Goal: Transaction & Acquisition: Purchase product/service

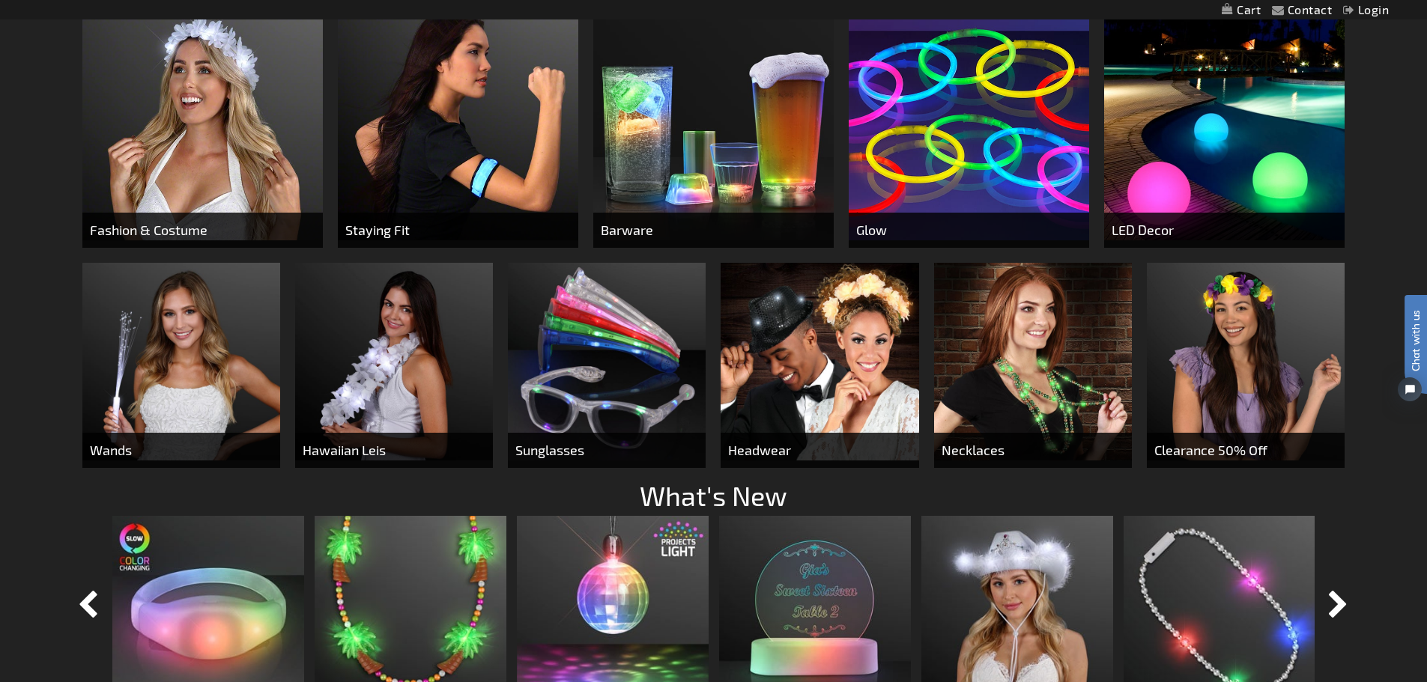
scroll to position [899, 0]
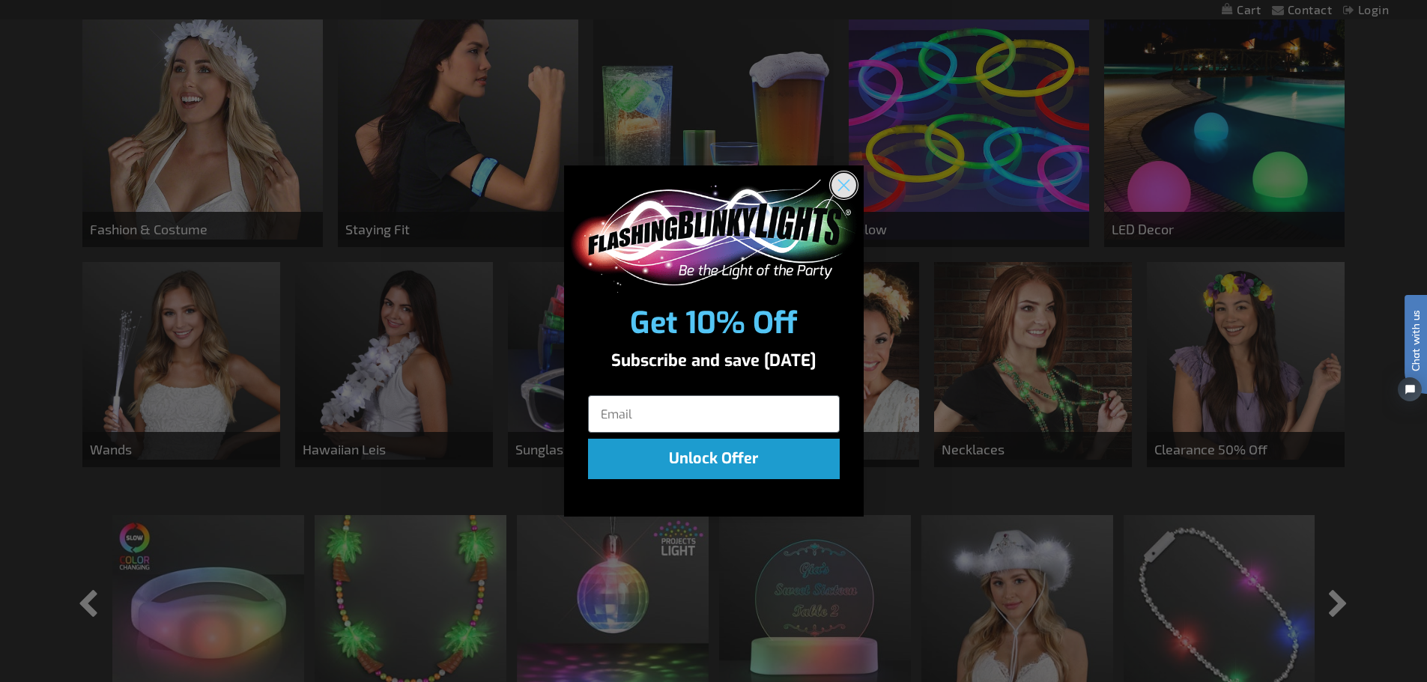
click at [846, 184] on circle "Close dialog" at bounding box center [843, 185] width 25 height 25
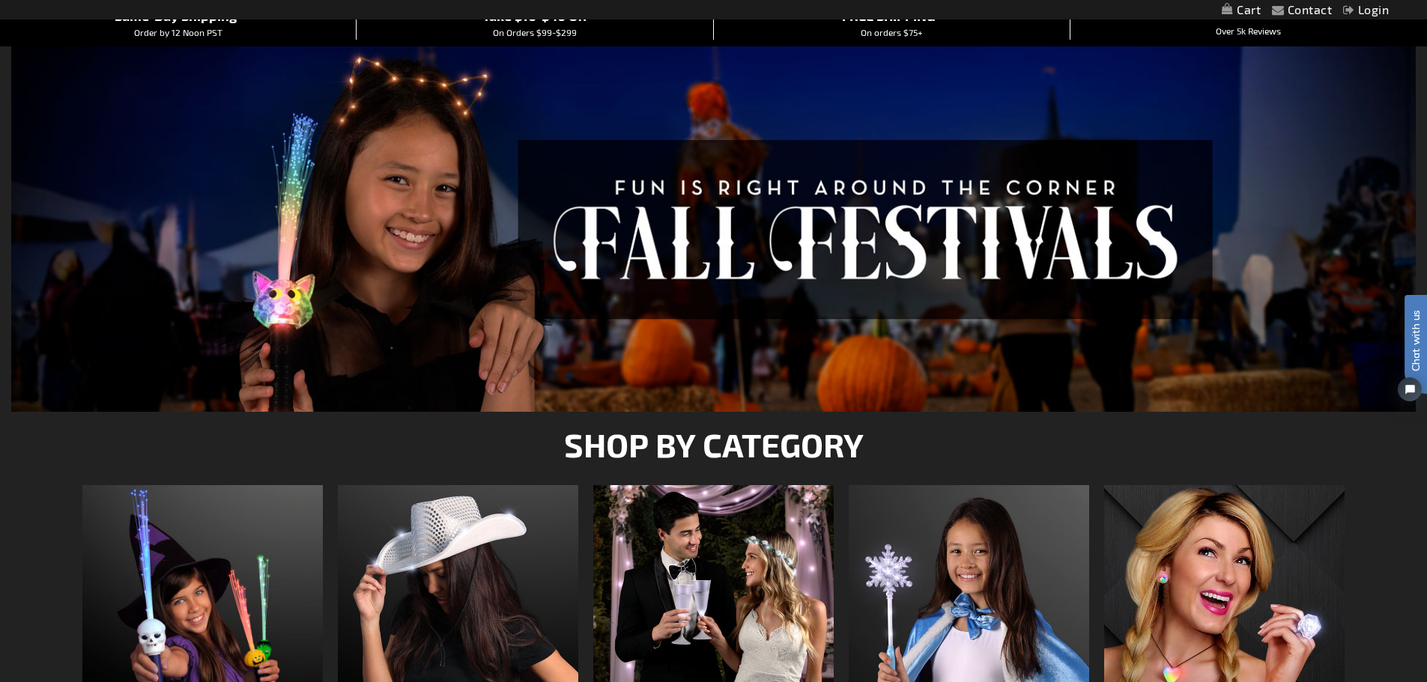
scroll to position [0, 0]
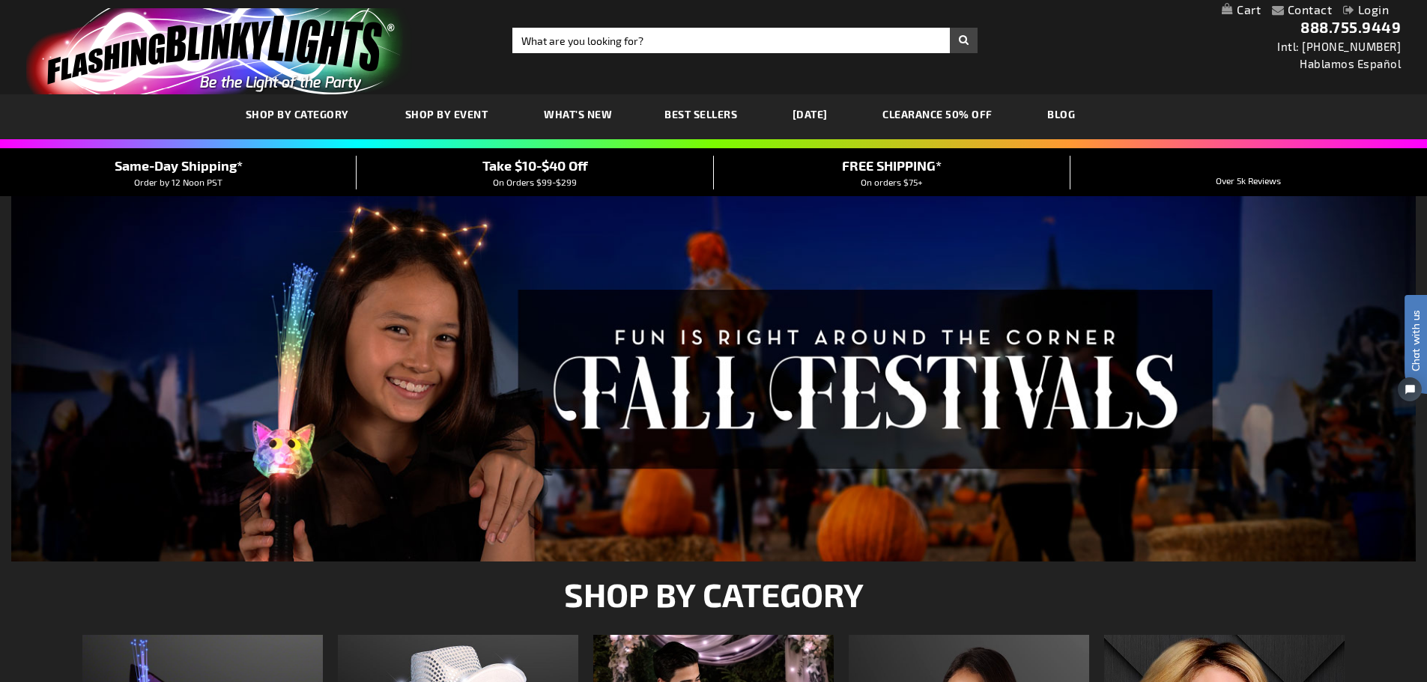
click at [975, 111] on link "CLEARANCE 50% OFF" at bounding box center [937, 114] width 133 height 50
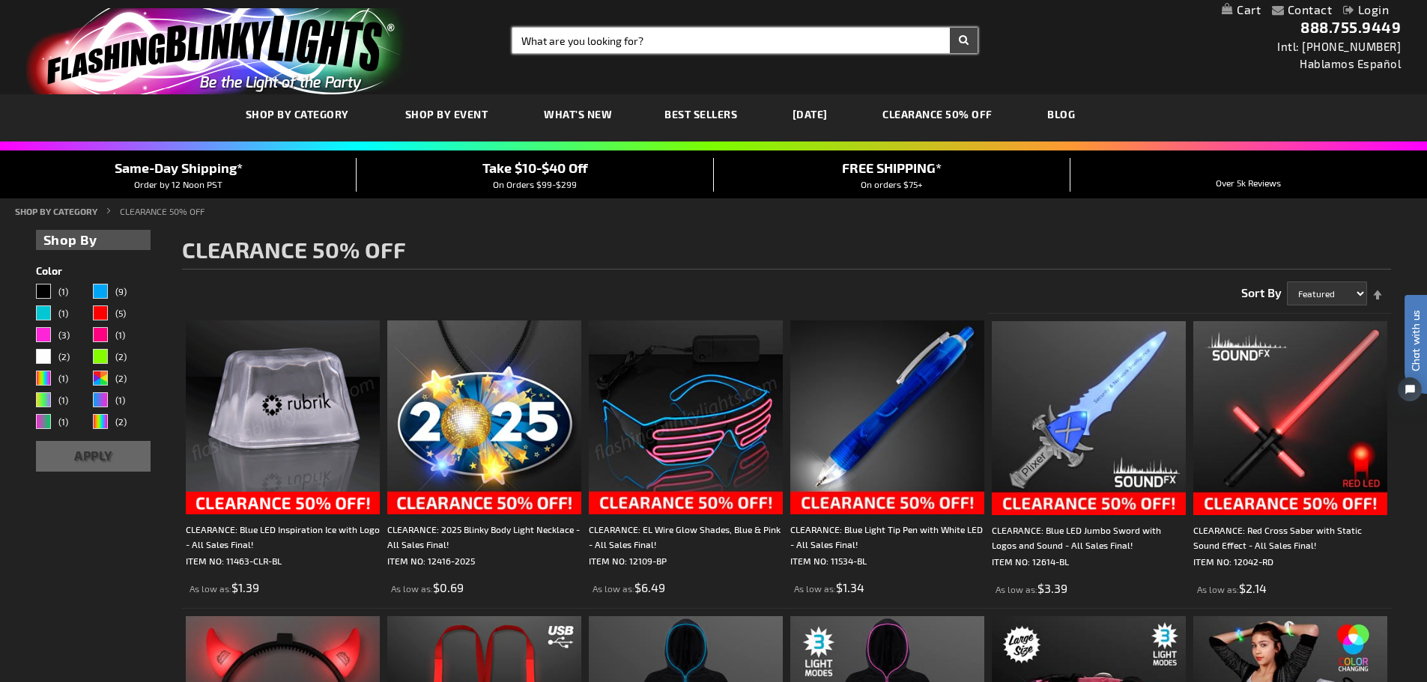
click at [598, 43] on input "Search" at bounding box center [744, 40] width 465 height 25
type input "blaster"
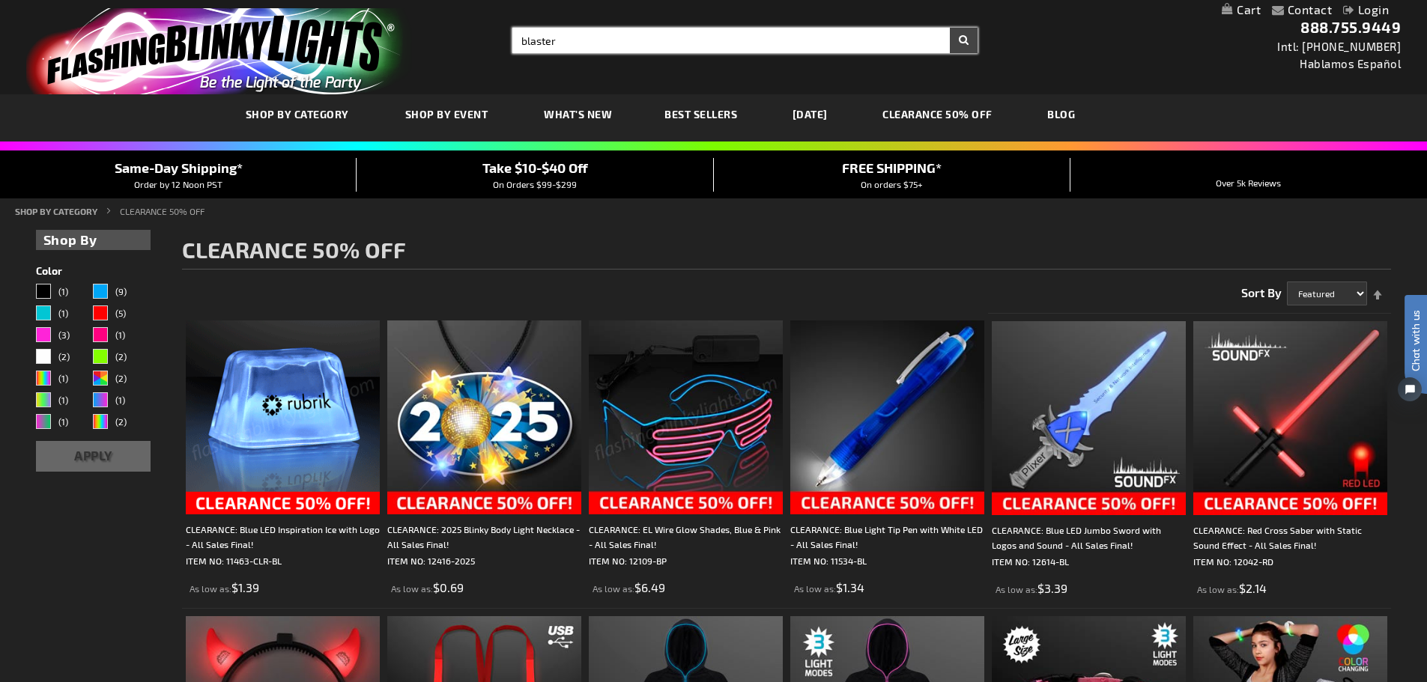
click at [950, 28] on button "Search" at bounding box center [964, 40] width 28 height 25
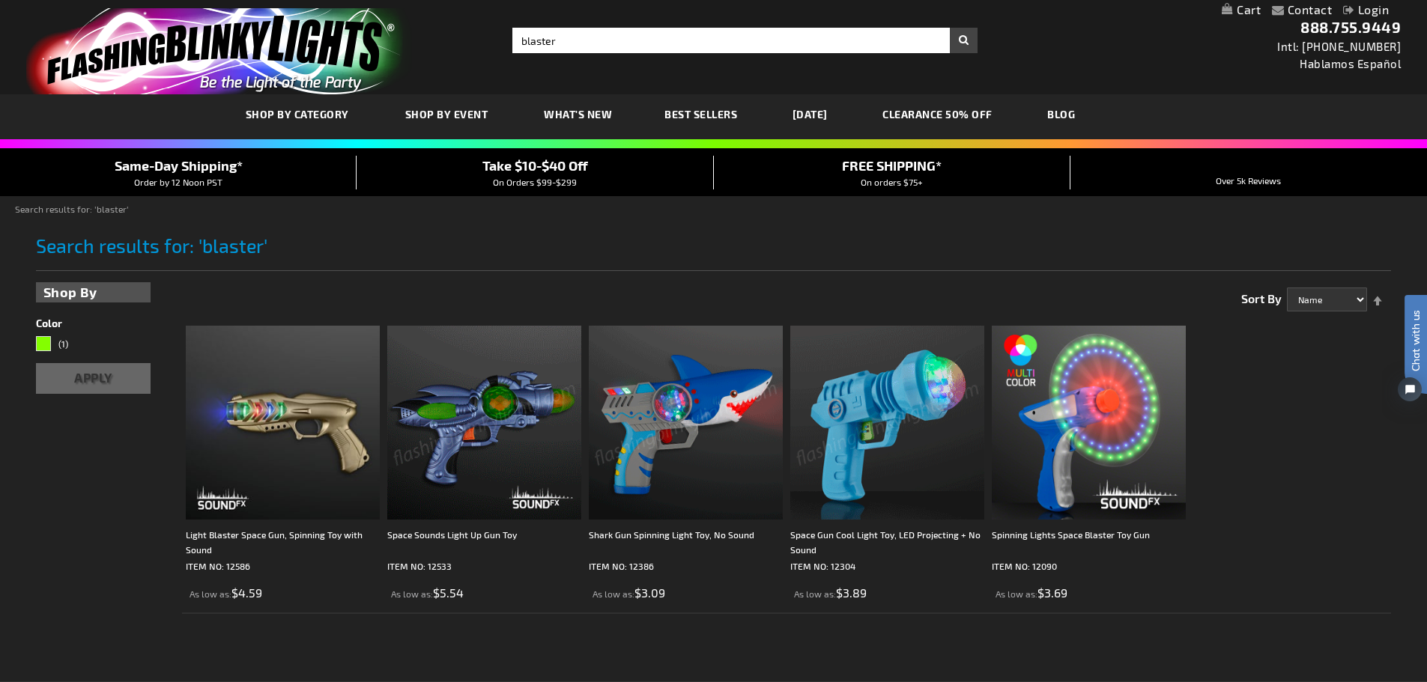
click at [886, 434] on img at bounding box center [887, 423] width 194 height 194
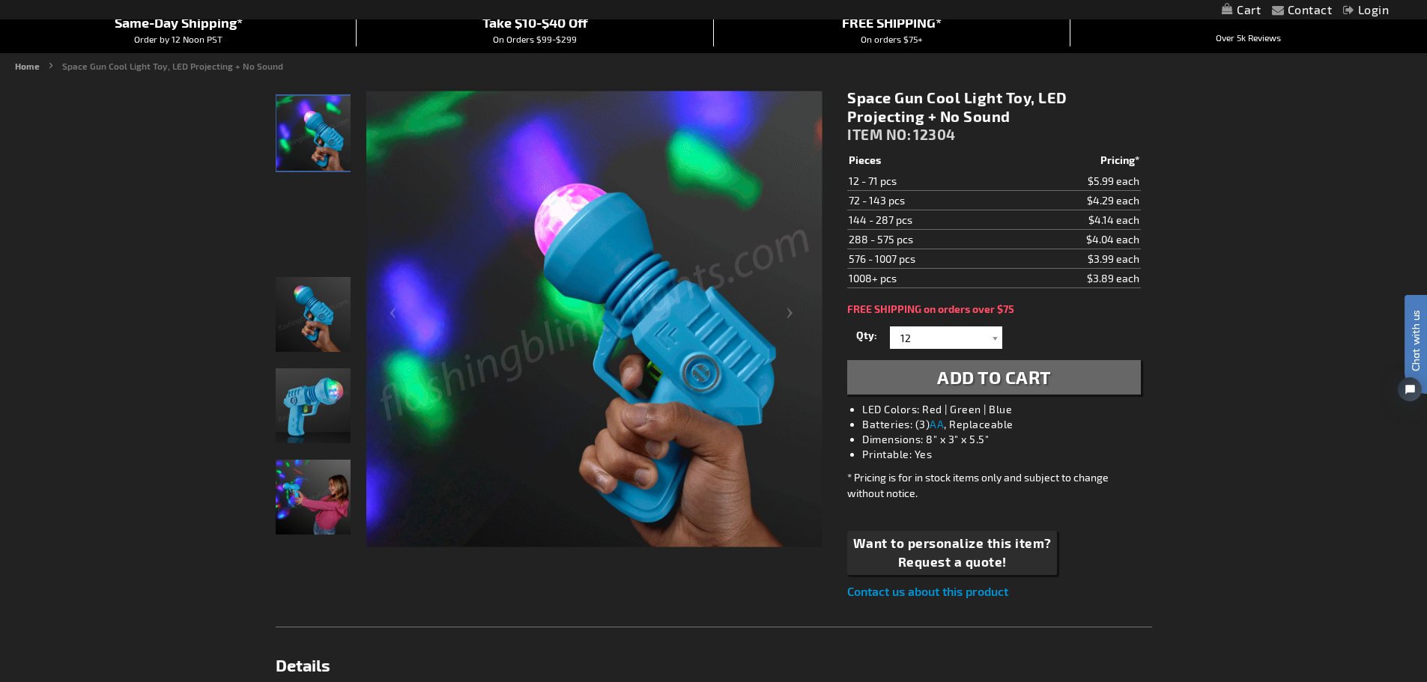
scroll to position [150, 0]
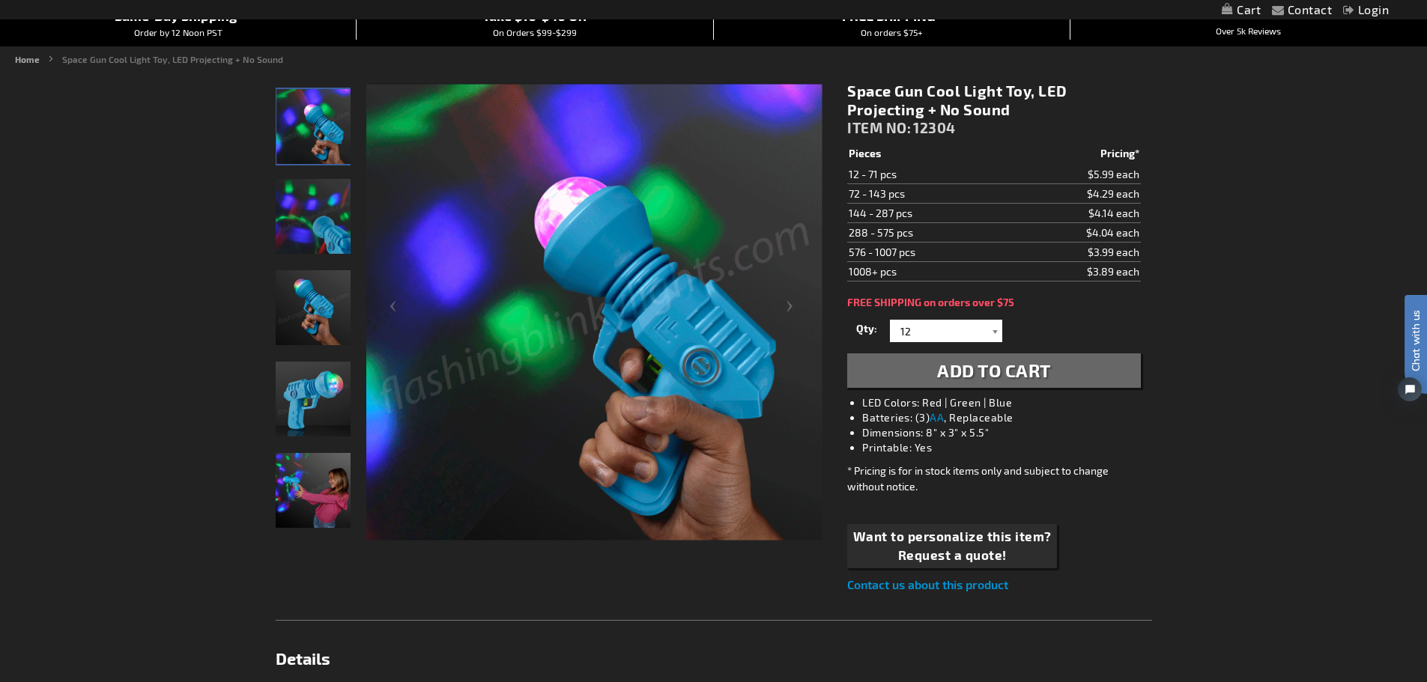
click at [997, 333] on div at bounding box center [994, 331] width 15 height 22
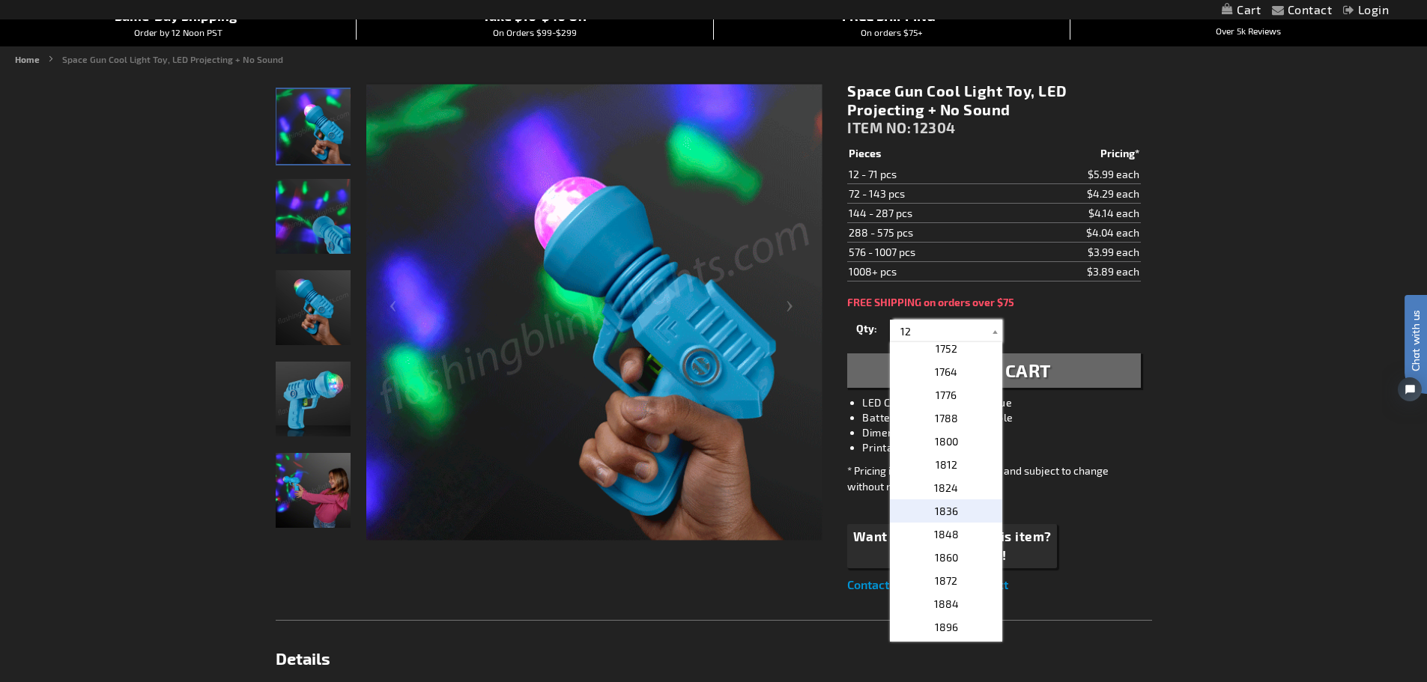
scroll to position [3371, 0]
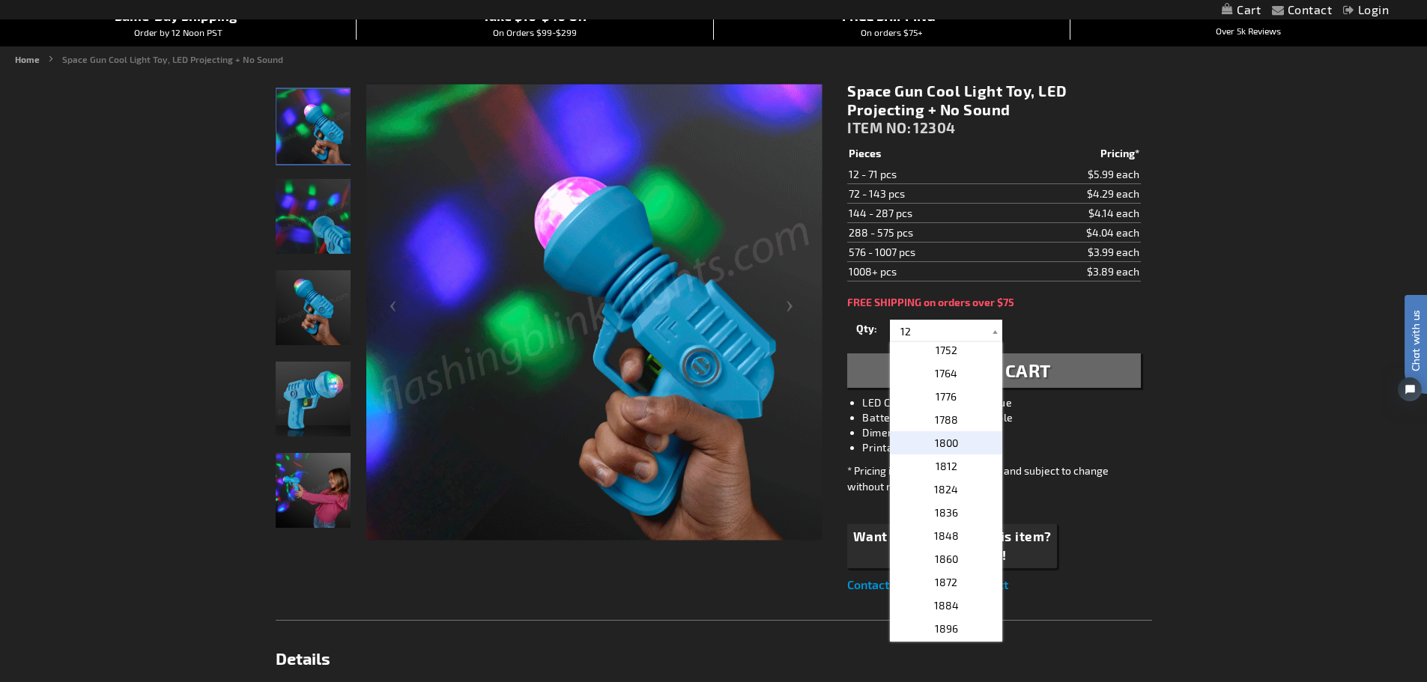
click at [964, 442] on p "1800" at bounding box center [946, 442] width 112 height 23
type input "1800"
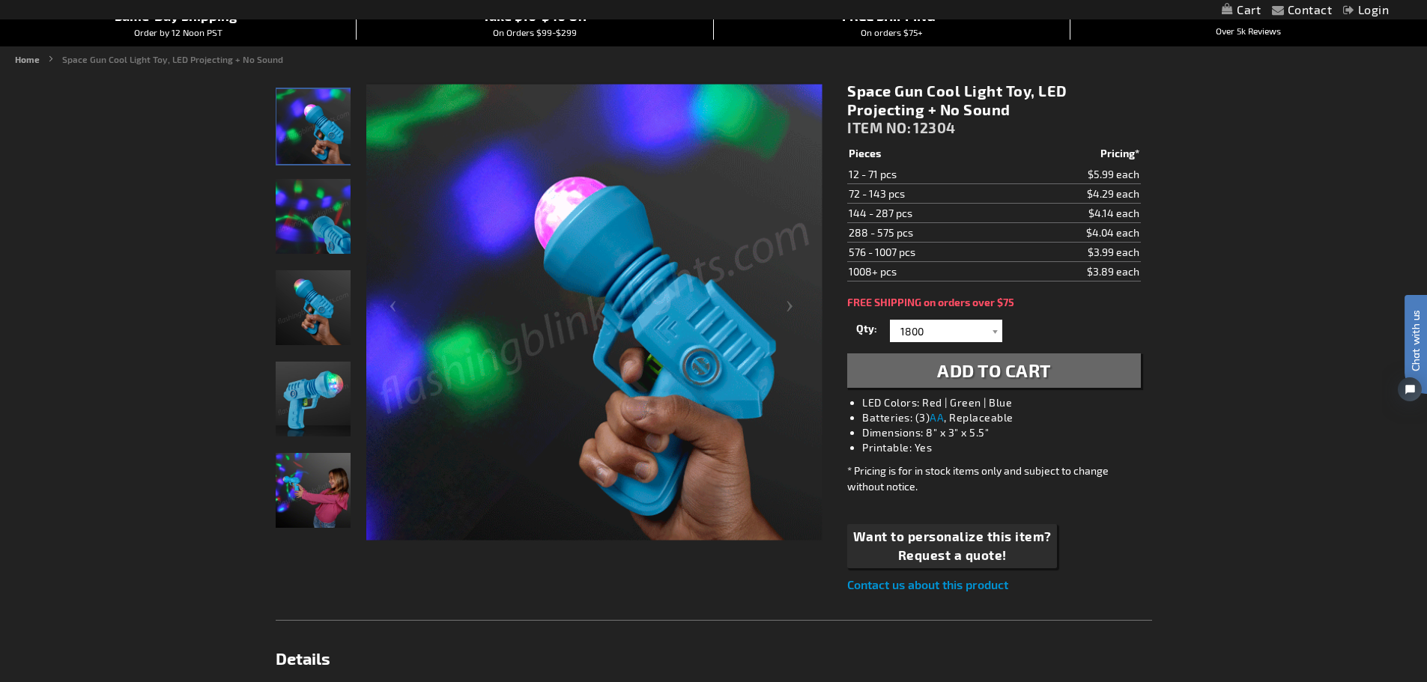
click at [1000, 380] on span "Add to Cart" at bounding box center [994, 371] width 114 height 22
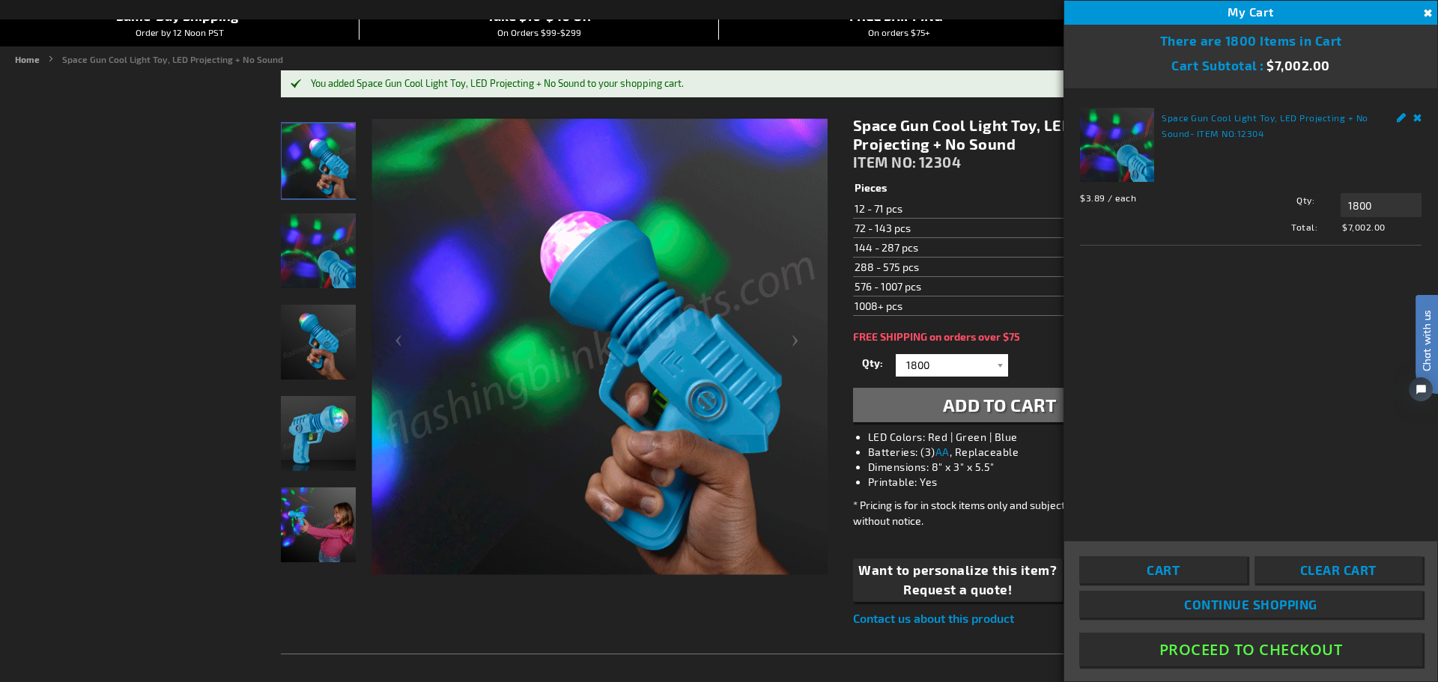
click at [1008, 527] on div "* Pricing is for in stock items only and subject to change without notice." at bounding box center [999, 512] width 293 height 31
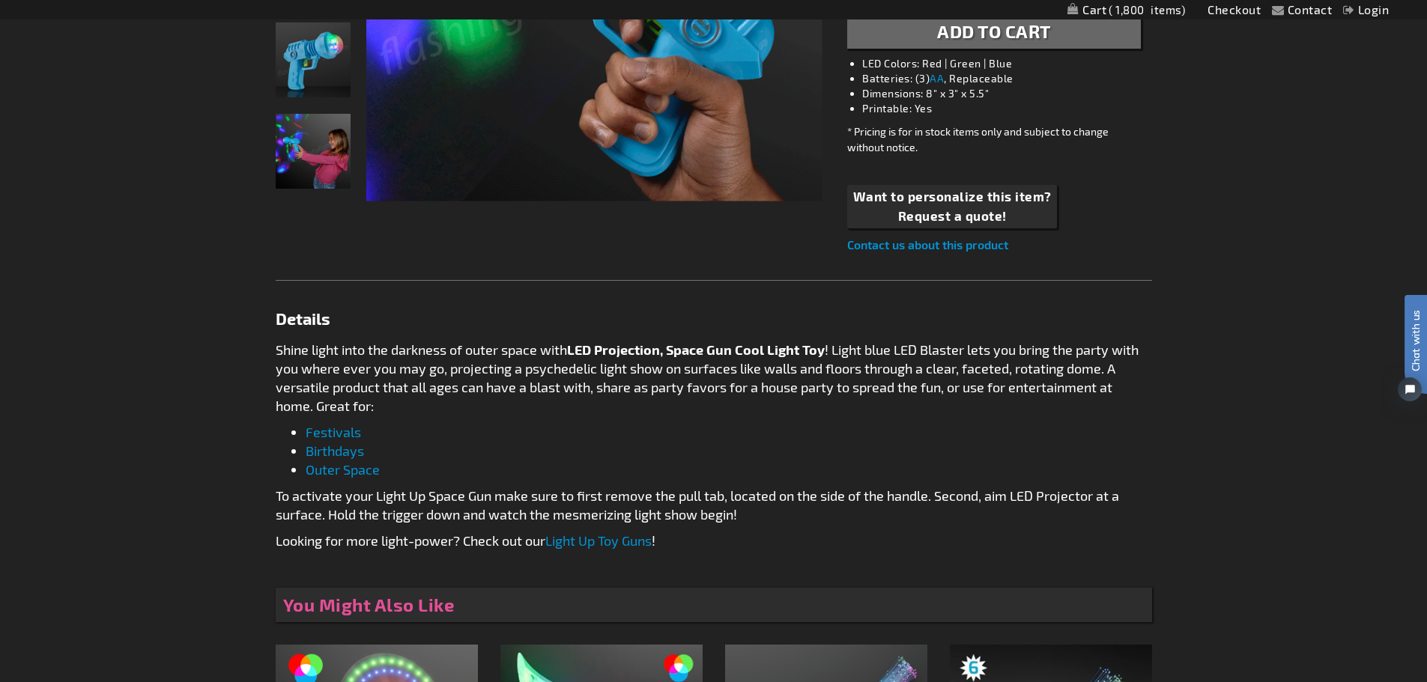
scroll to position [0, 0]
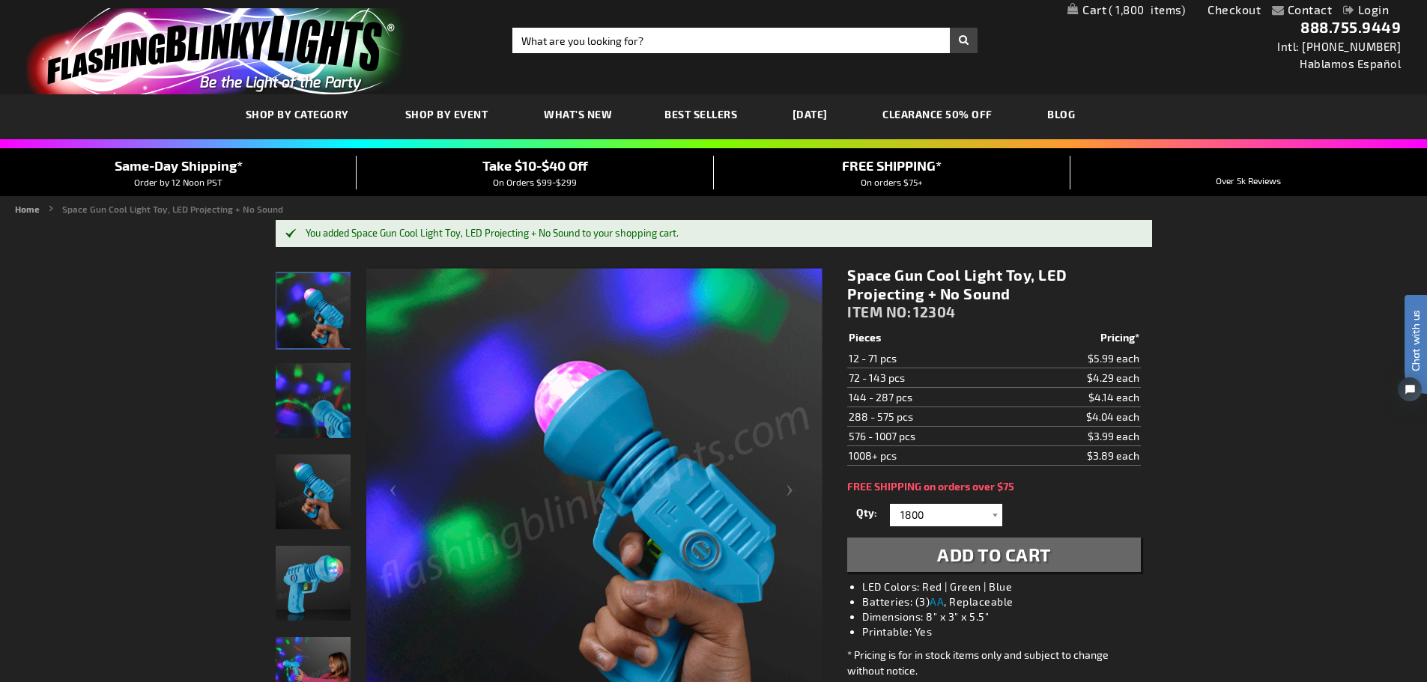
click at [997, 553] on span "Add to Cart" at bounding box center [994, 555] width 114 height 22
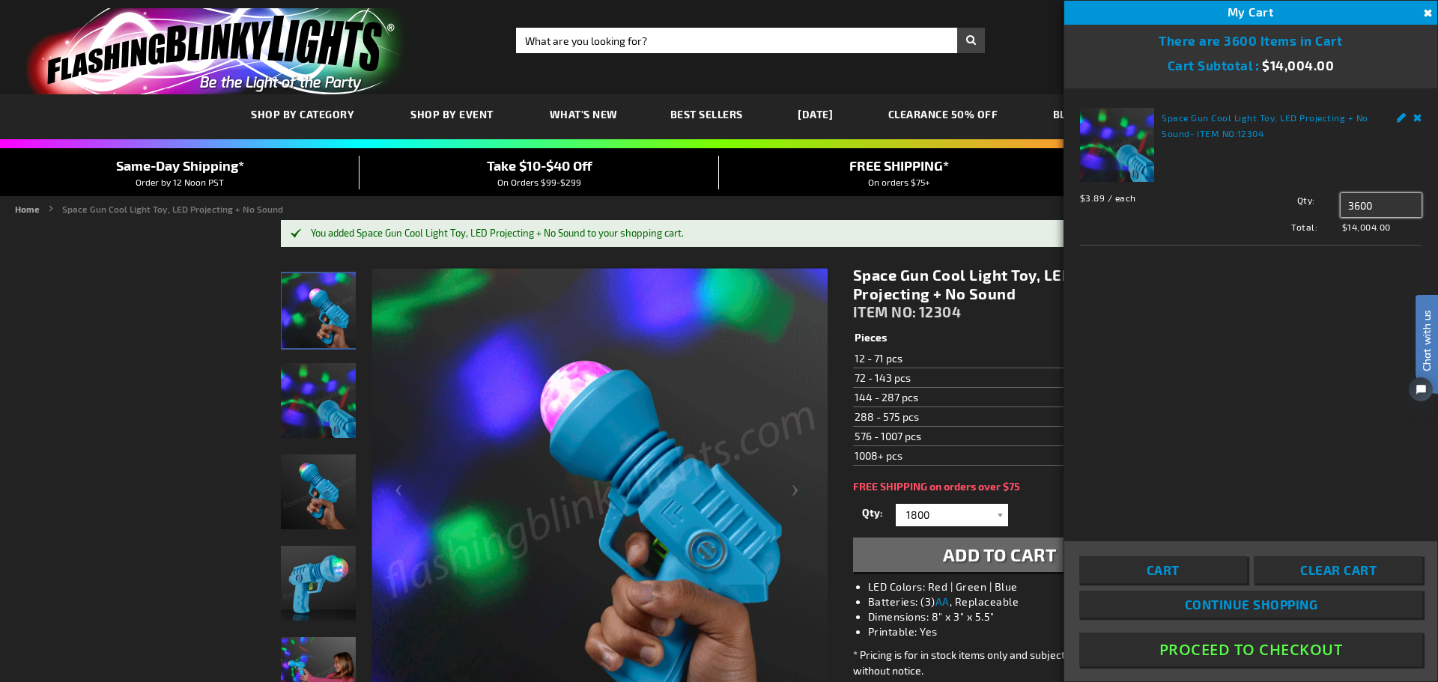
drag, startPoint x: 1387, startPoint y: 207, endPoint x: 1290, endPoint y: 217, distance: 97.9
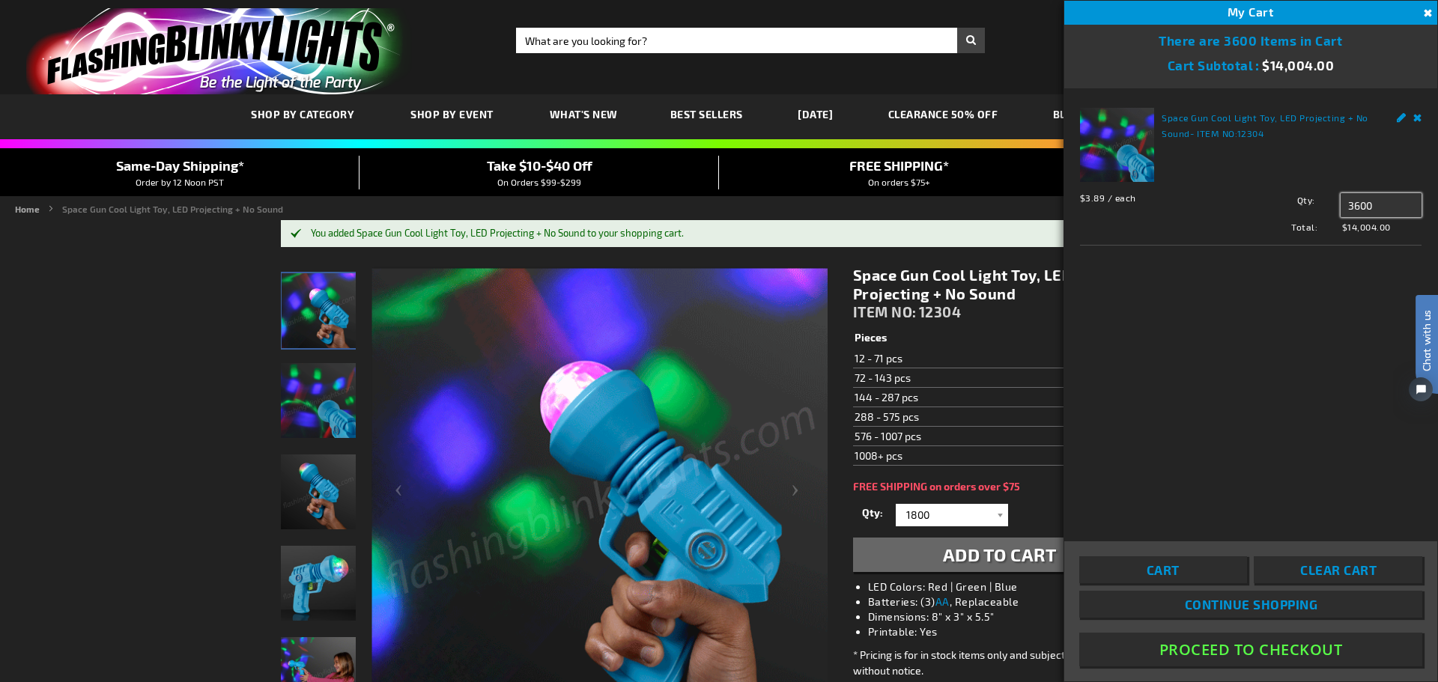
click at [1290, 217] on div "Qty 3600 Update" at bounding box center [1328, 205] width 188 height 24
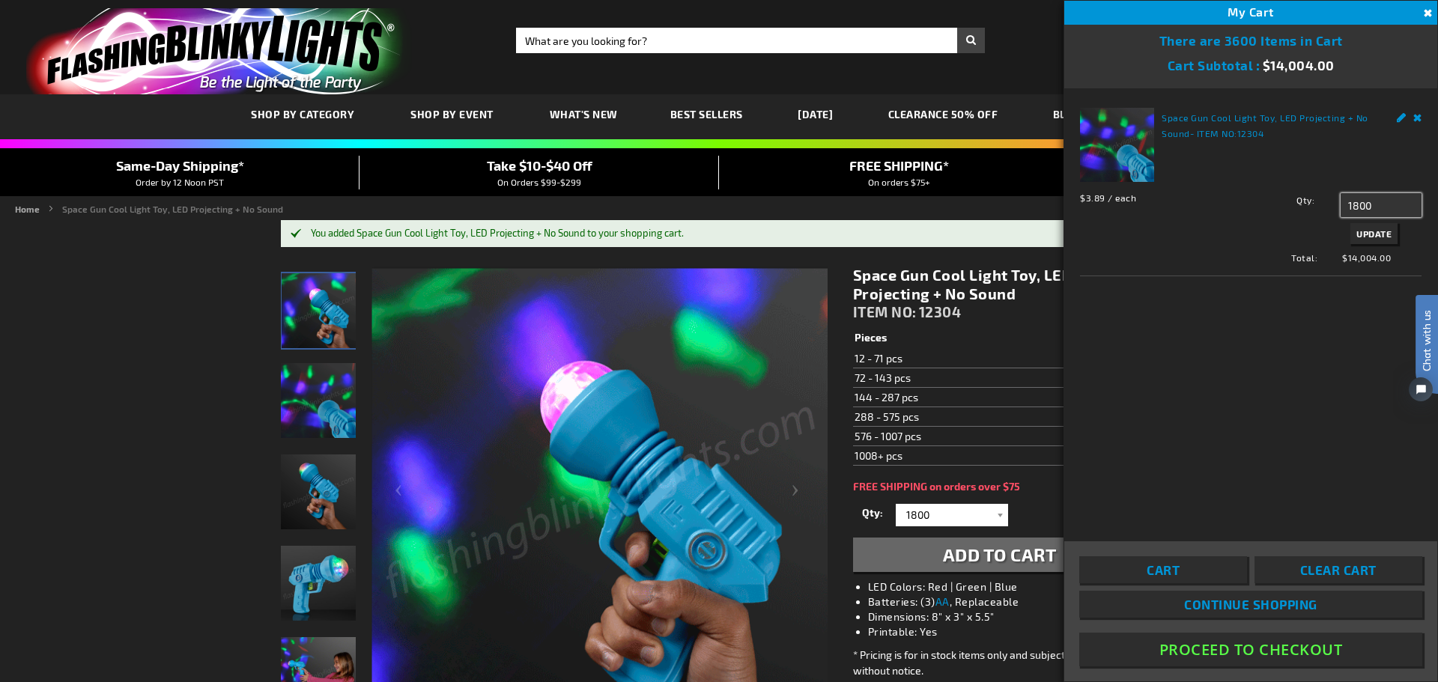
type input "1800"
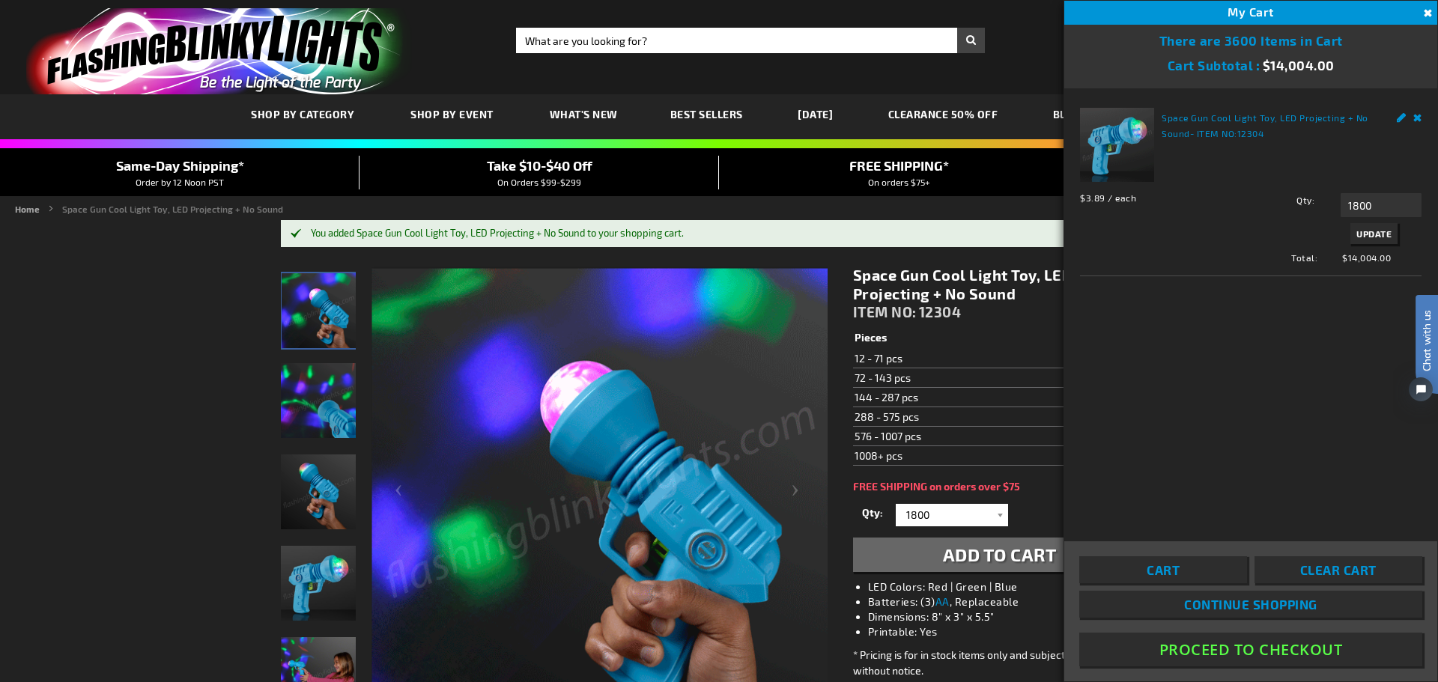
click at [1370, 244] on button "Update" at bounding box center [1374, 233] width 47 height 21
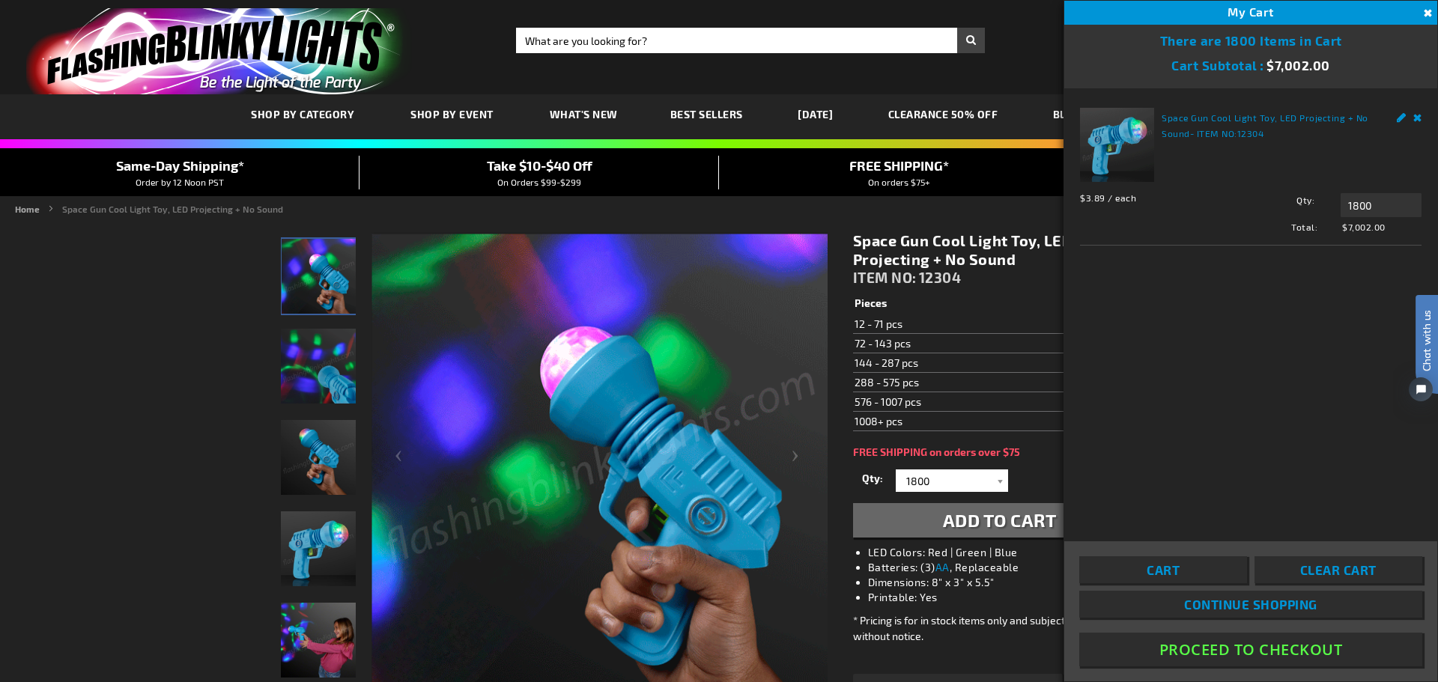
click at [1250, 645] on button "Proceed To Checkout" at bounding box center [1250, 650] width 343 height 34
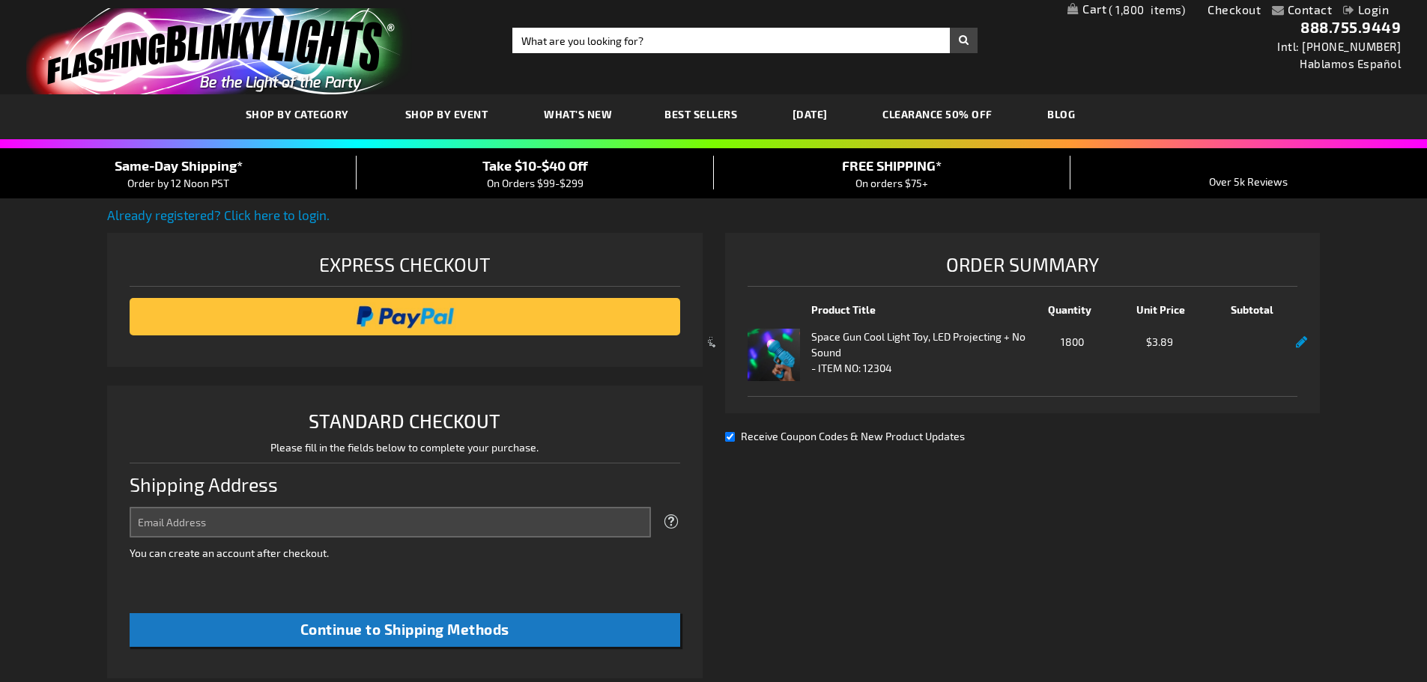
select select "US"
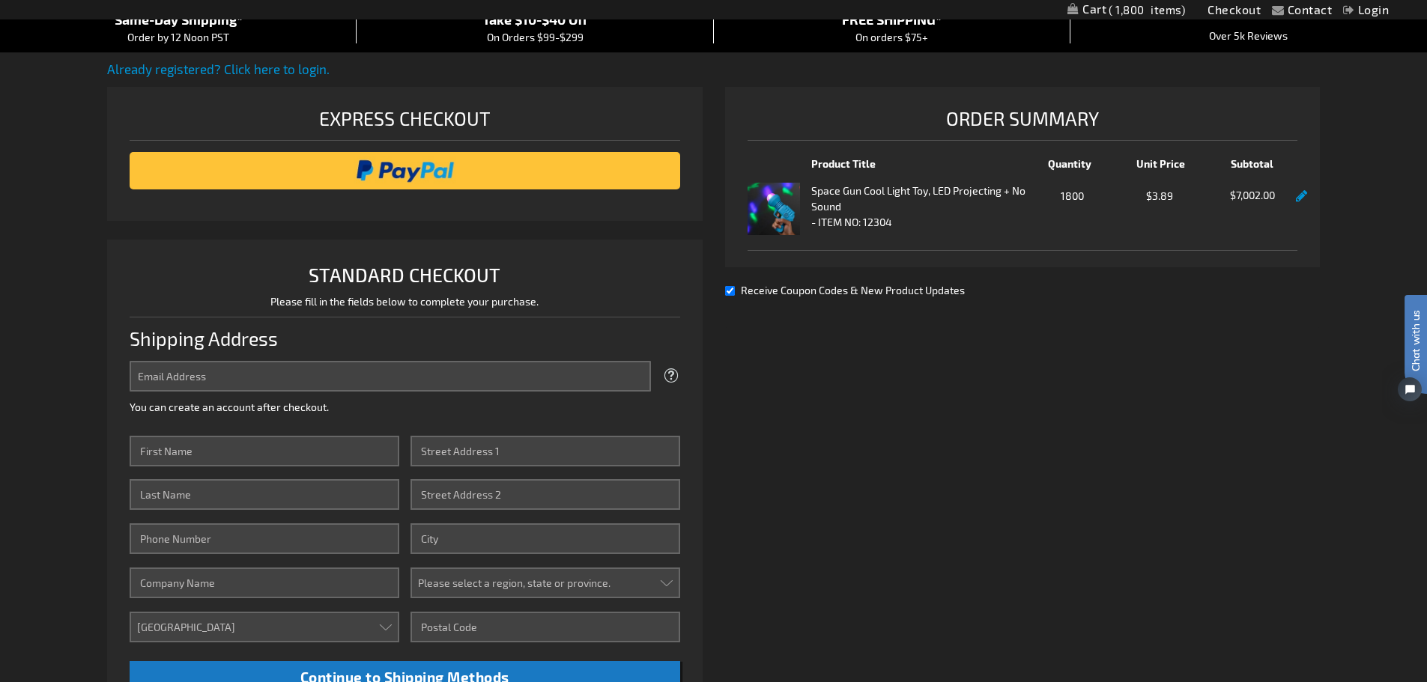
scroll to position [75, 0]
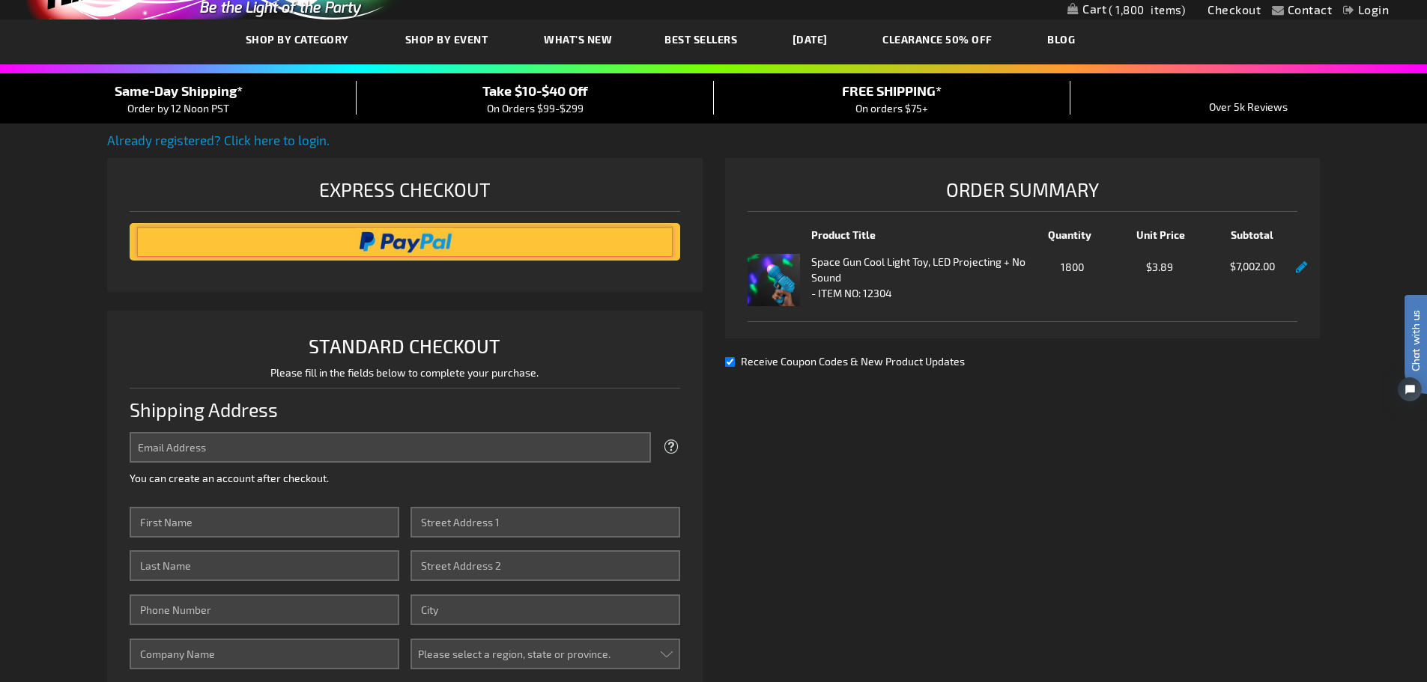
click at [417, 249] on input "image" at bounding box center [405, 242] width 536 height 30
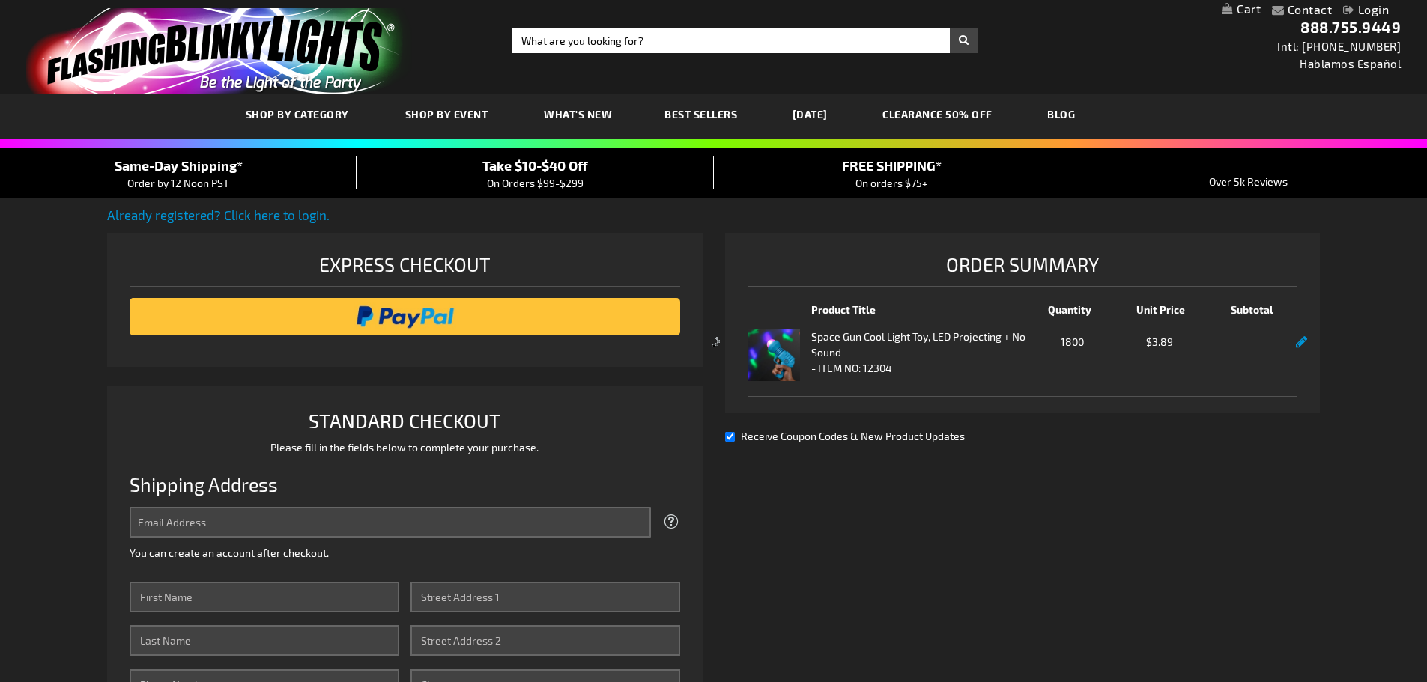
select select "US"
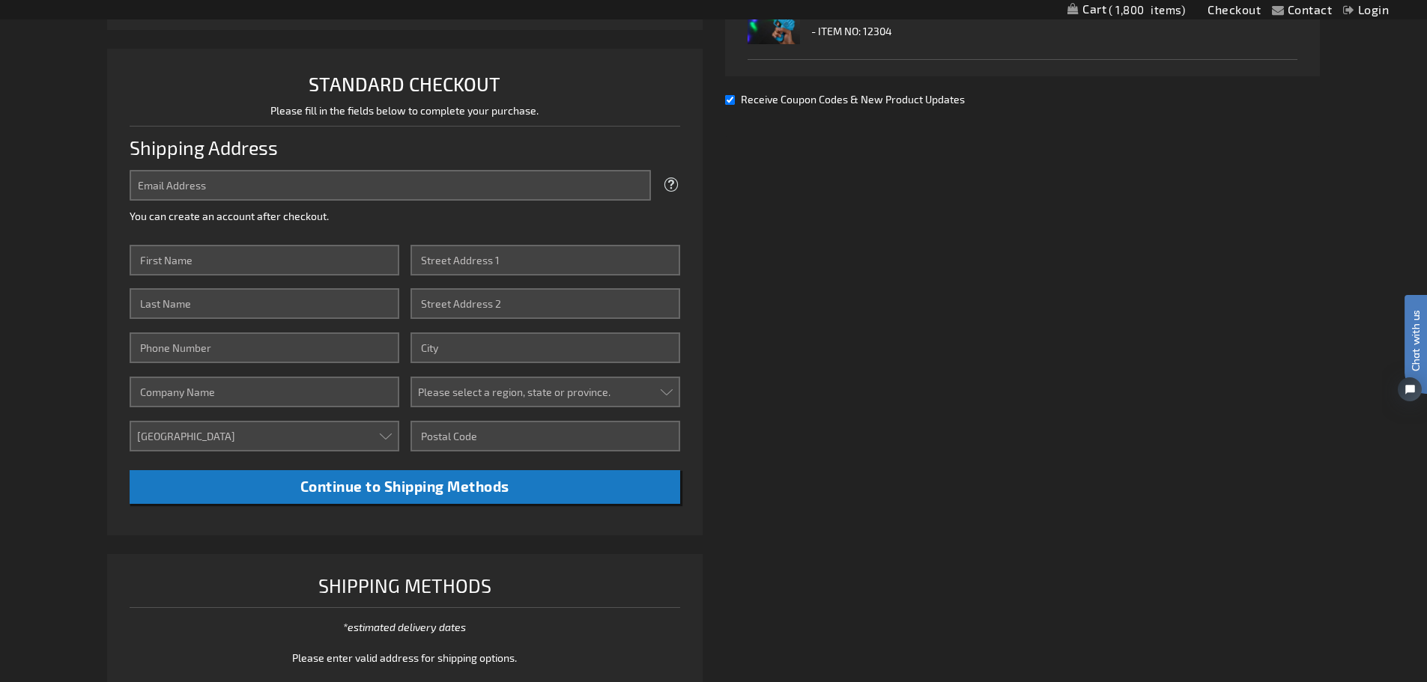
scroll to position [300, 0]
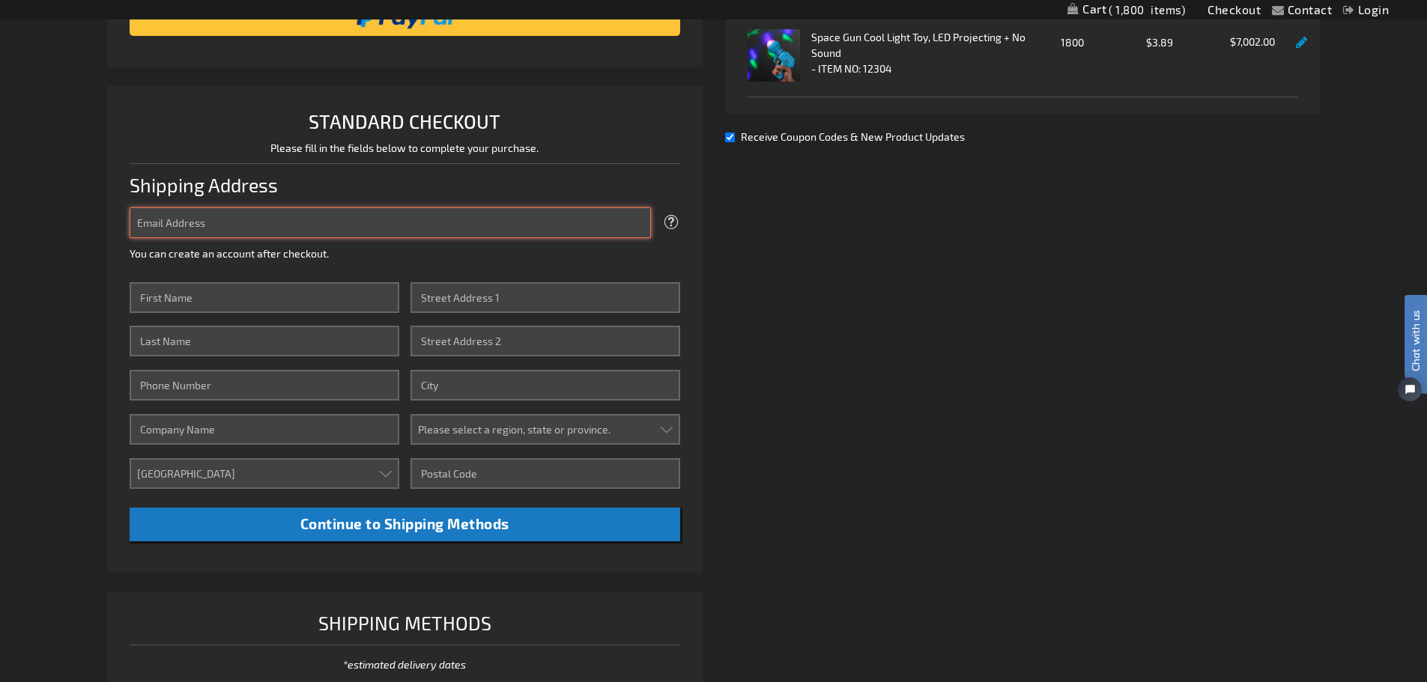
click at [250, 230] on input "Email Address" at bounding box center [390, 223] width 521 height 31
type input "[EMAIL_ADDRESS][DOMAIN_NAME]"
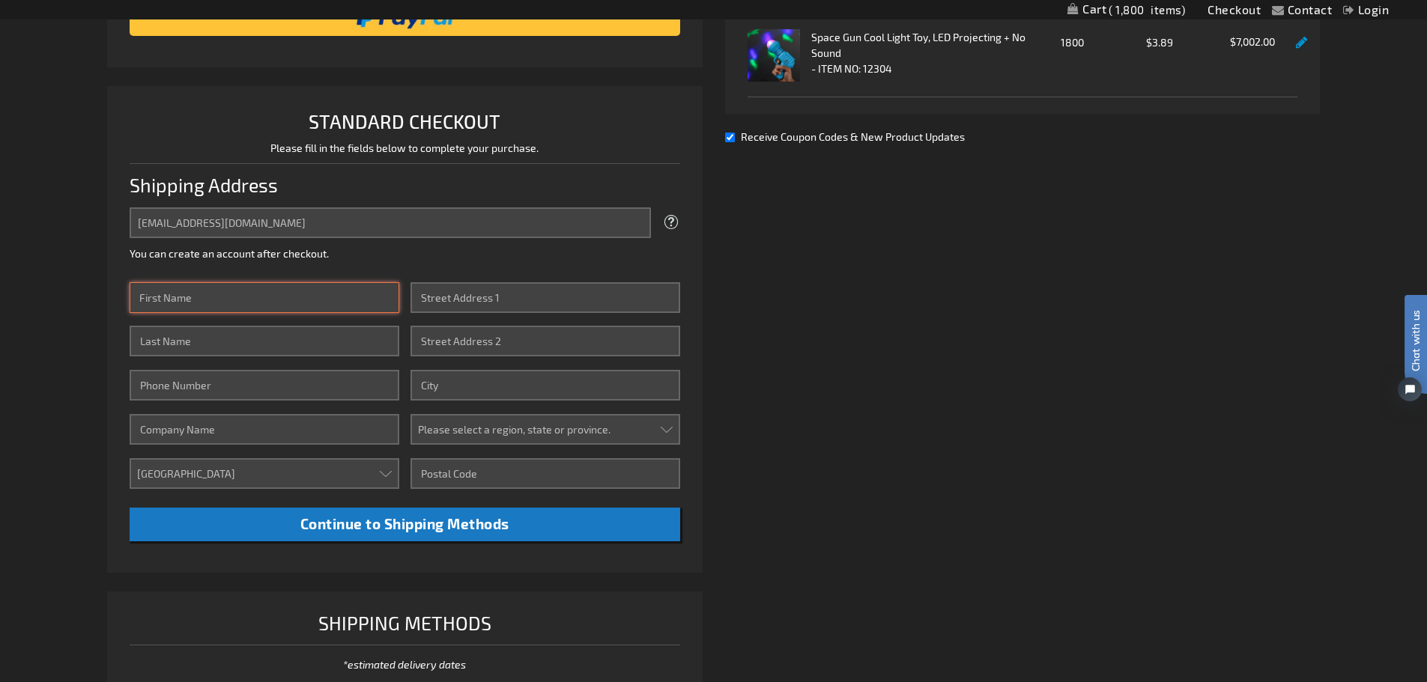
click at [251, 302] on input "First Name" at bounding box center [265, 297] width 270 height 31
type input "Aaron"
type input "ODell"
type input "Skylar"
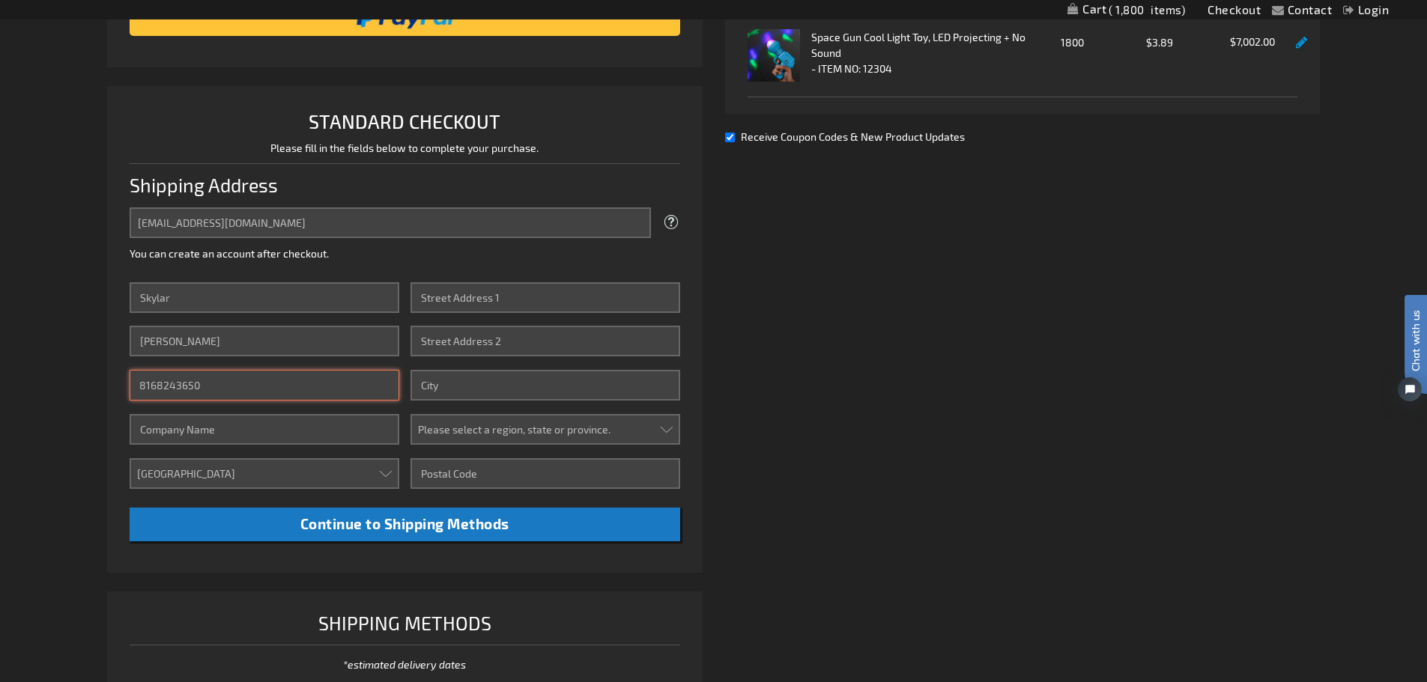
type input "8168243650"
type input "Jolt Lighting LLC"
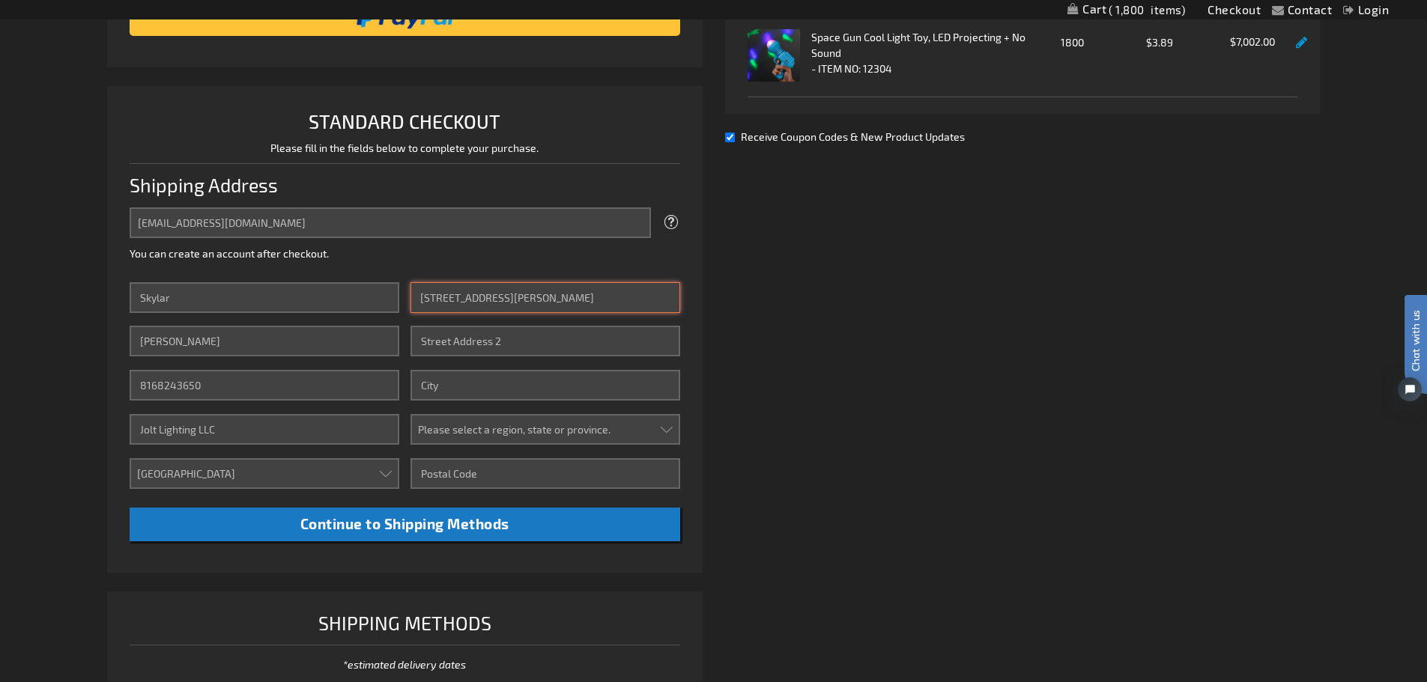
type input "1006 Garner St"
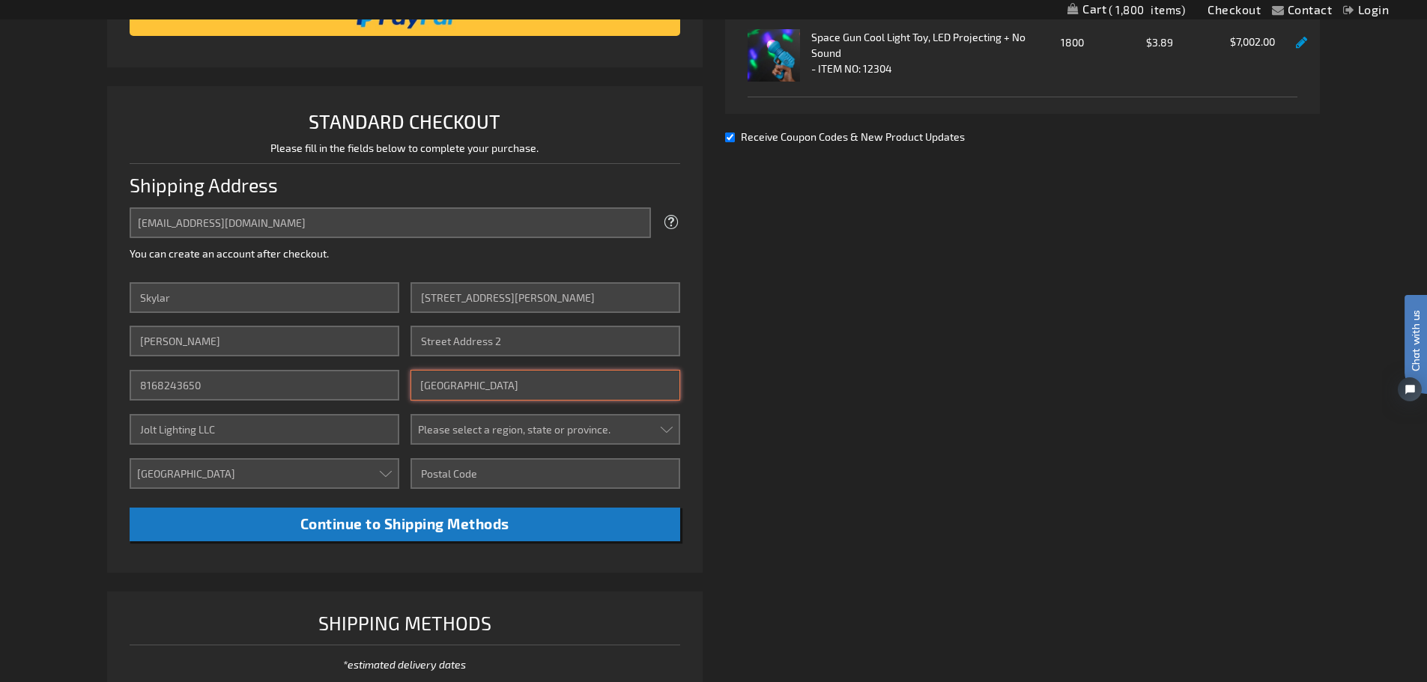
type input "Richmond"
select select "36"
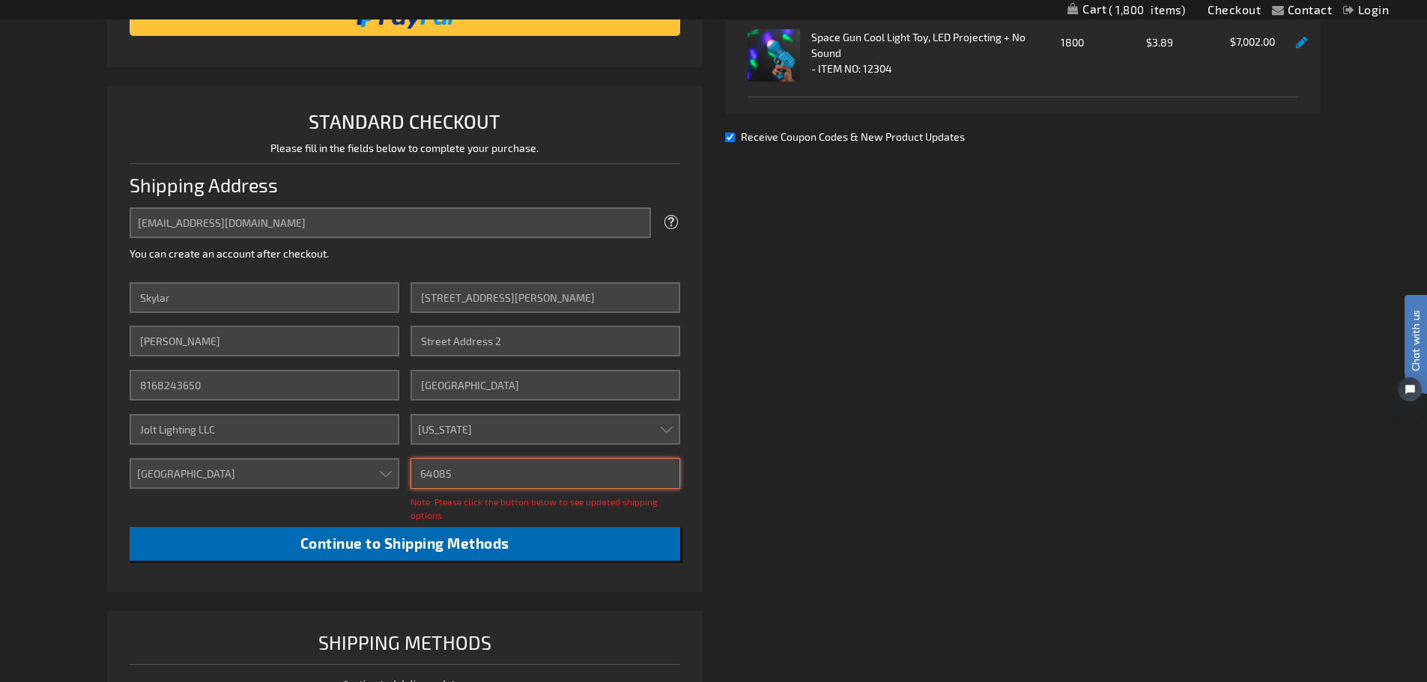
type input "64085"
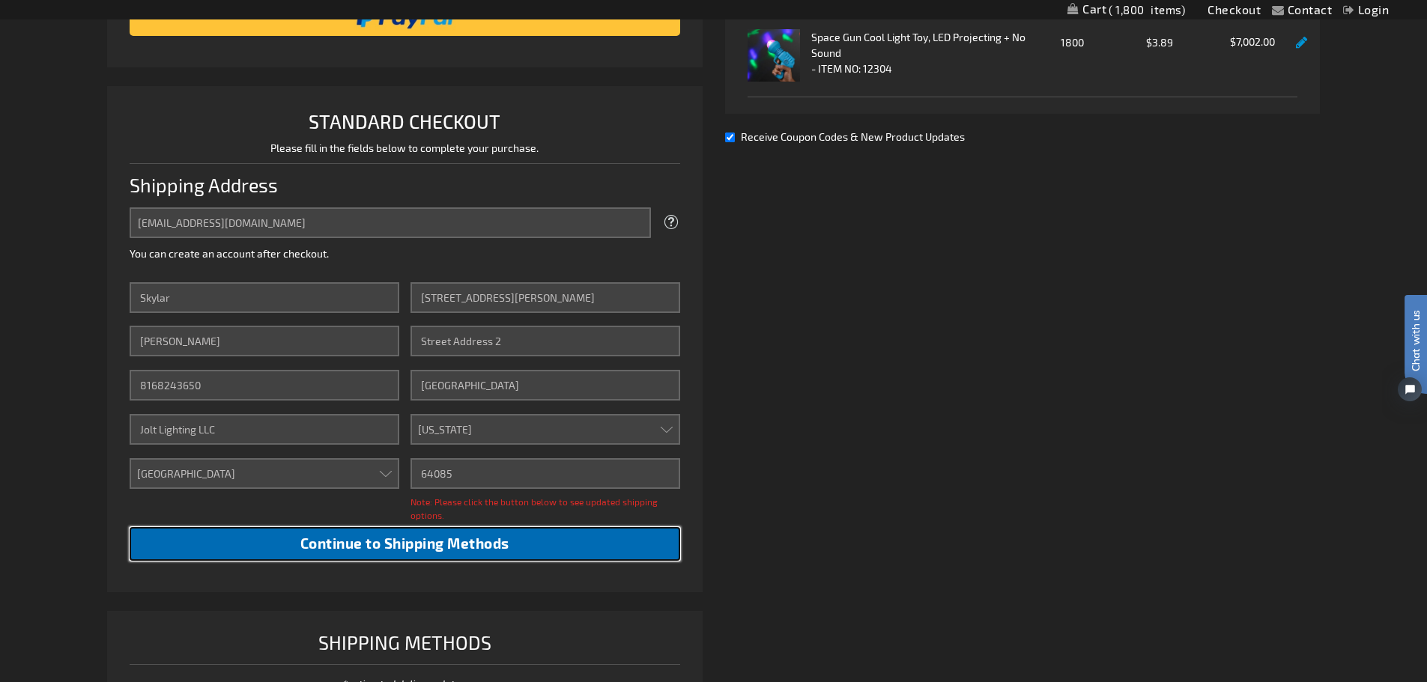
click at [462, 542] on span "Continue to Shipping Methods" at bounding box center [404, 543] width 209 height 17
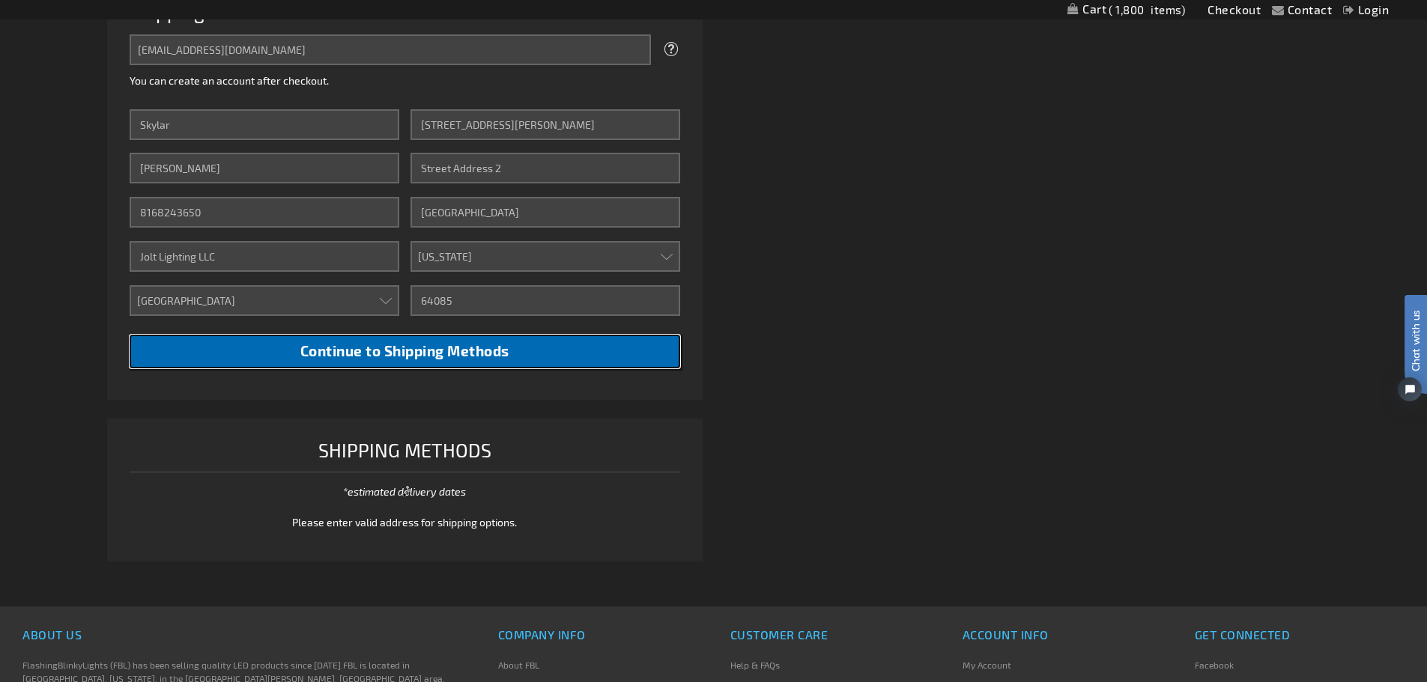
scroll to position [524, 0]
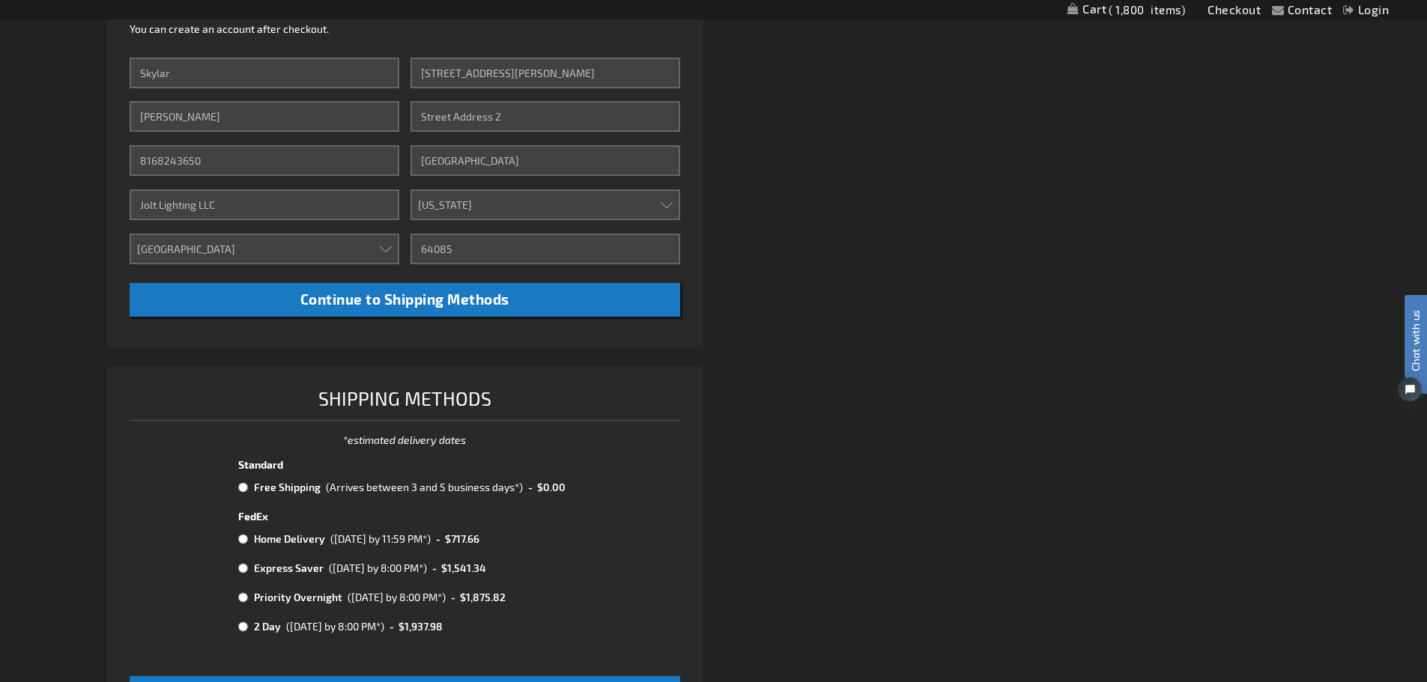
click at [243, 488] on input "radio" at bounding box center [243, 488] width 10 height 12
radio input "true"
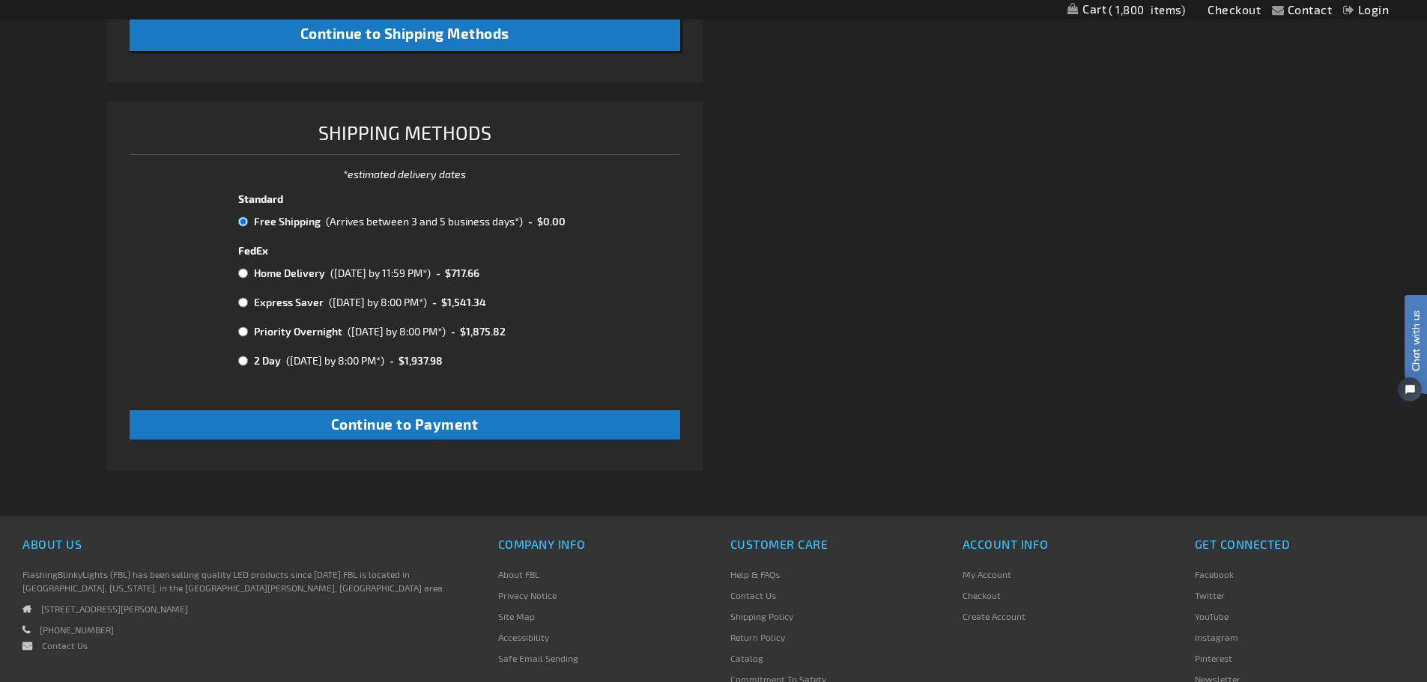
scroll to position [899, 0]
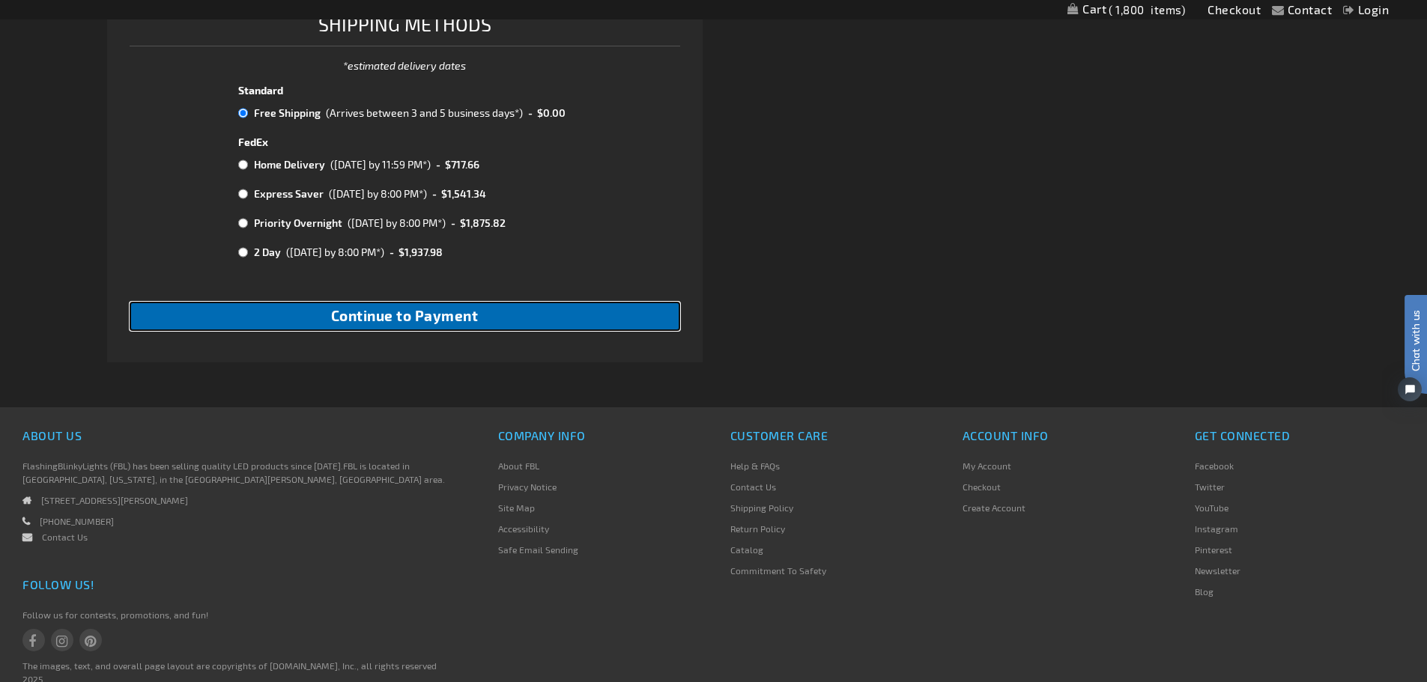
click at [418, 324] on span "Continue to Payment" at bounding box center [405, 315] width 148 height 17
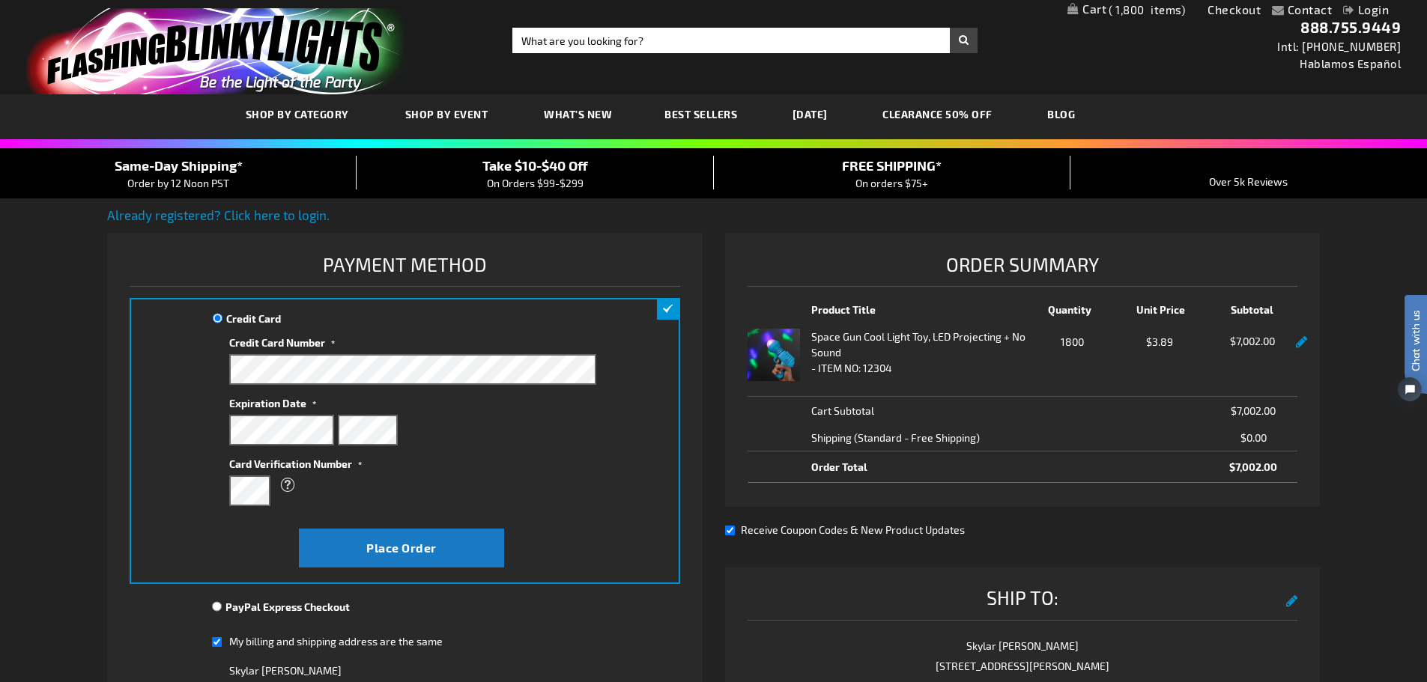
click at [504, 454] on label "Card Verification Number" at bounding box center [412, 462] width 366 height 20
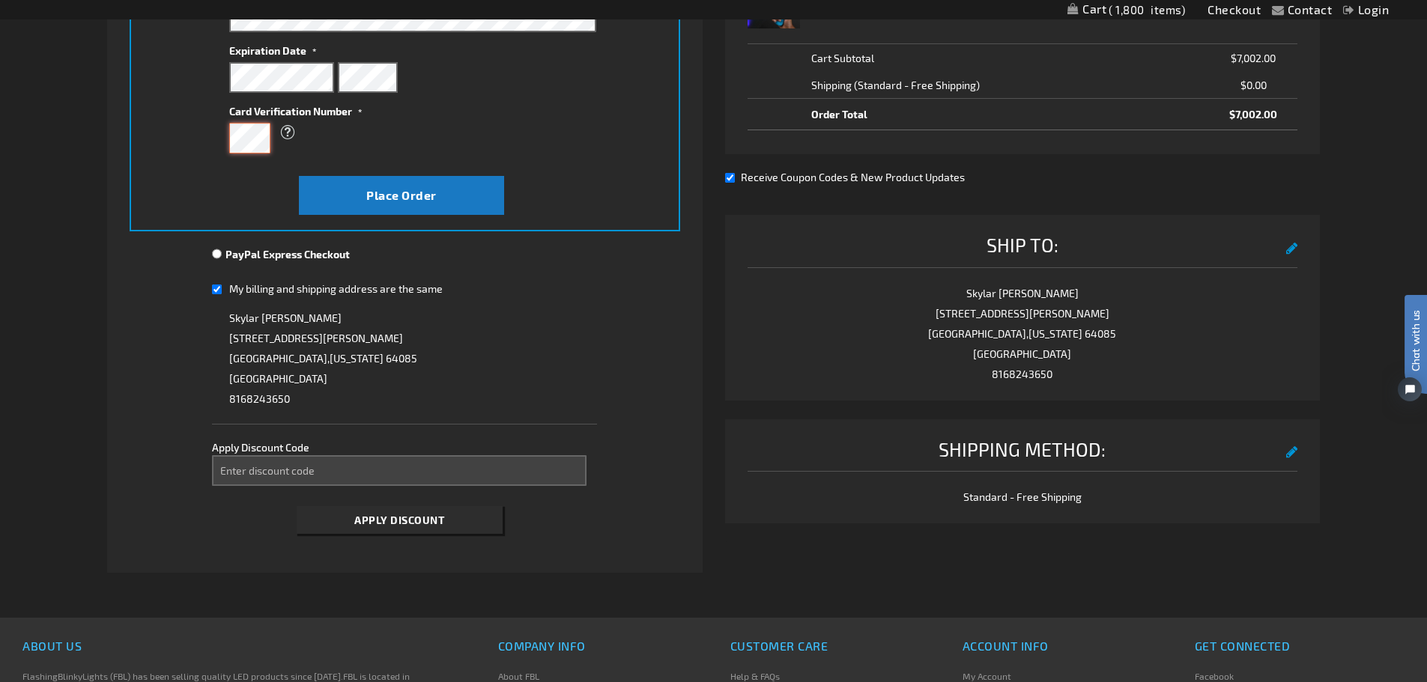
scroll to position [375, 0]
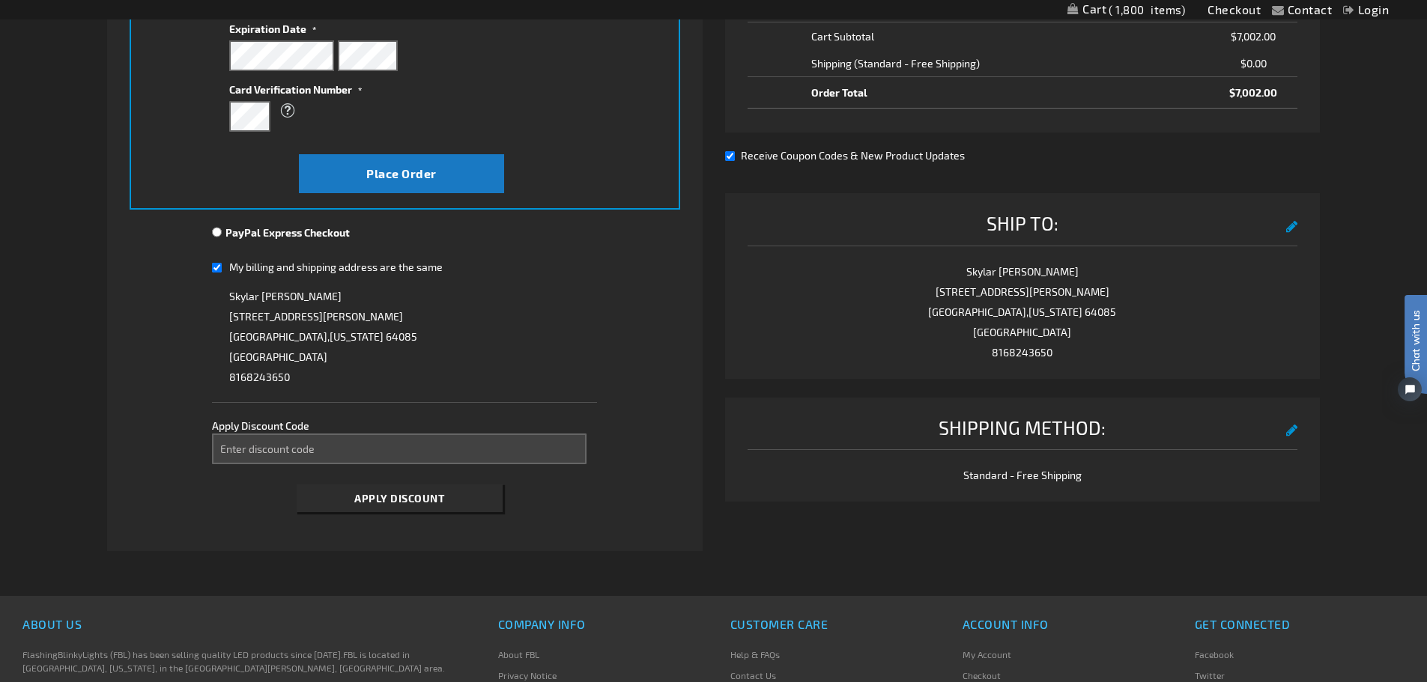
click at [217, 264] on input "My billing and shipping address are the same" at bounding box center [217, 267] width 10 height 31
checkbox input "false"
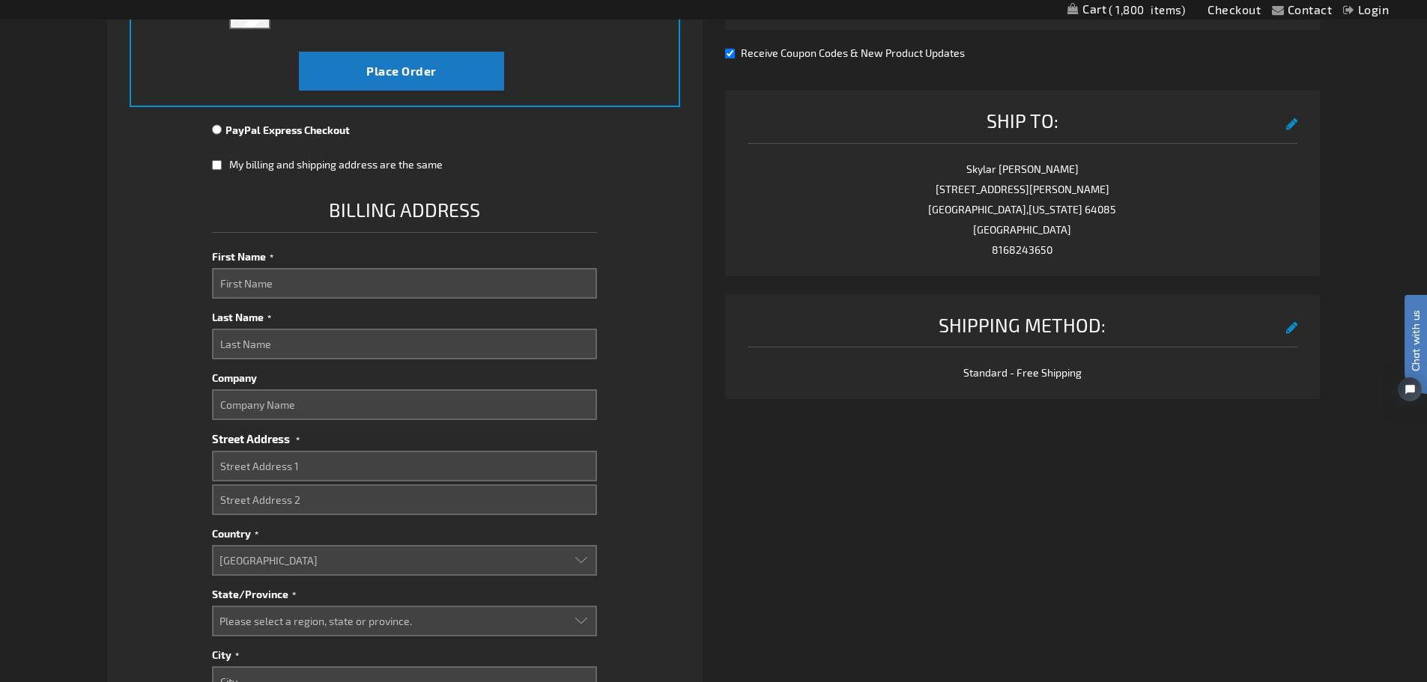
scroll to position [524, 0]
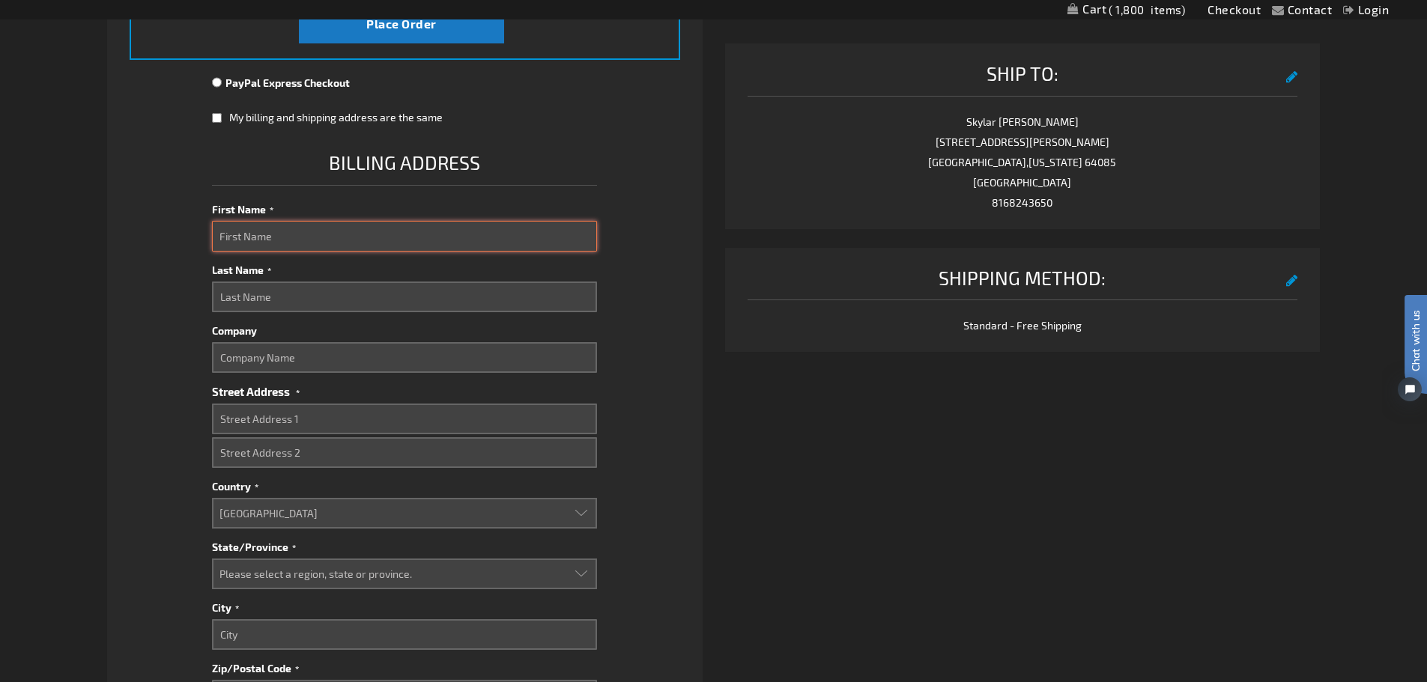
click at [334, 227] on input "First Name" at bounding box center [404, 236] width 385 height 31
type input "Aaron"
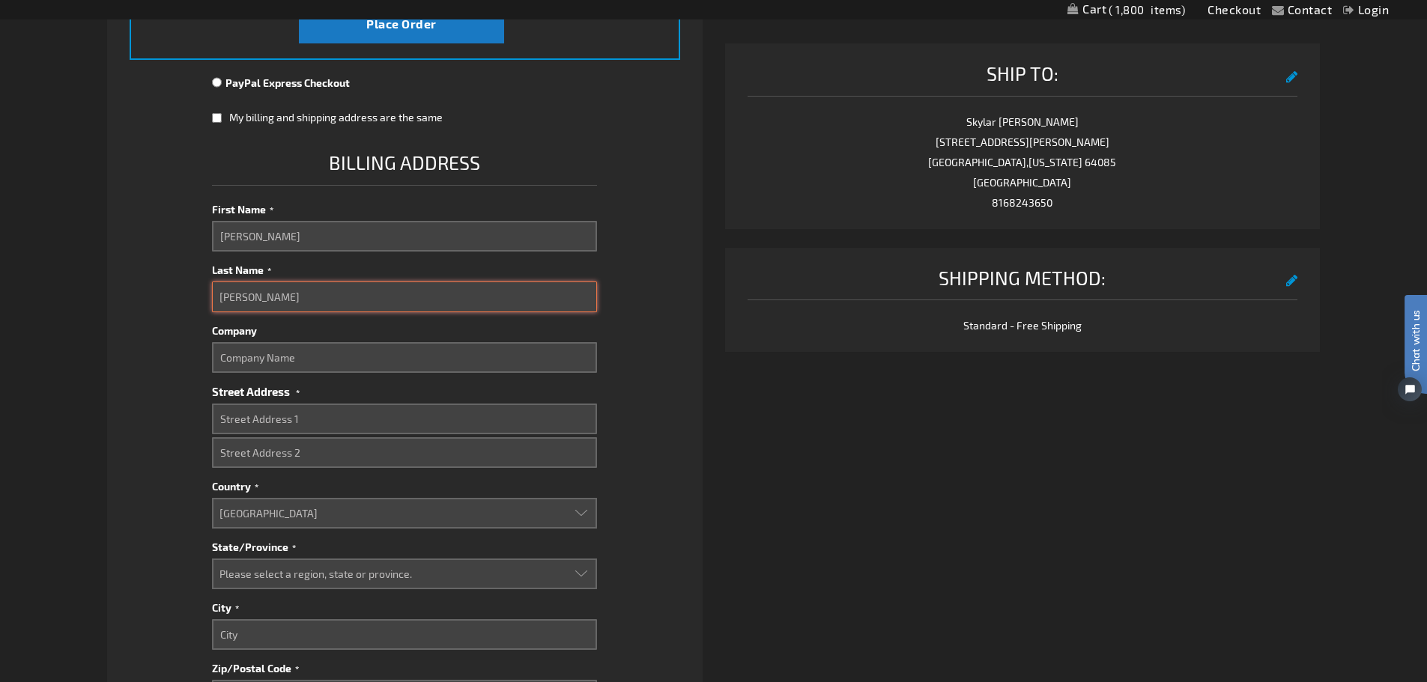
type input "ODell"
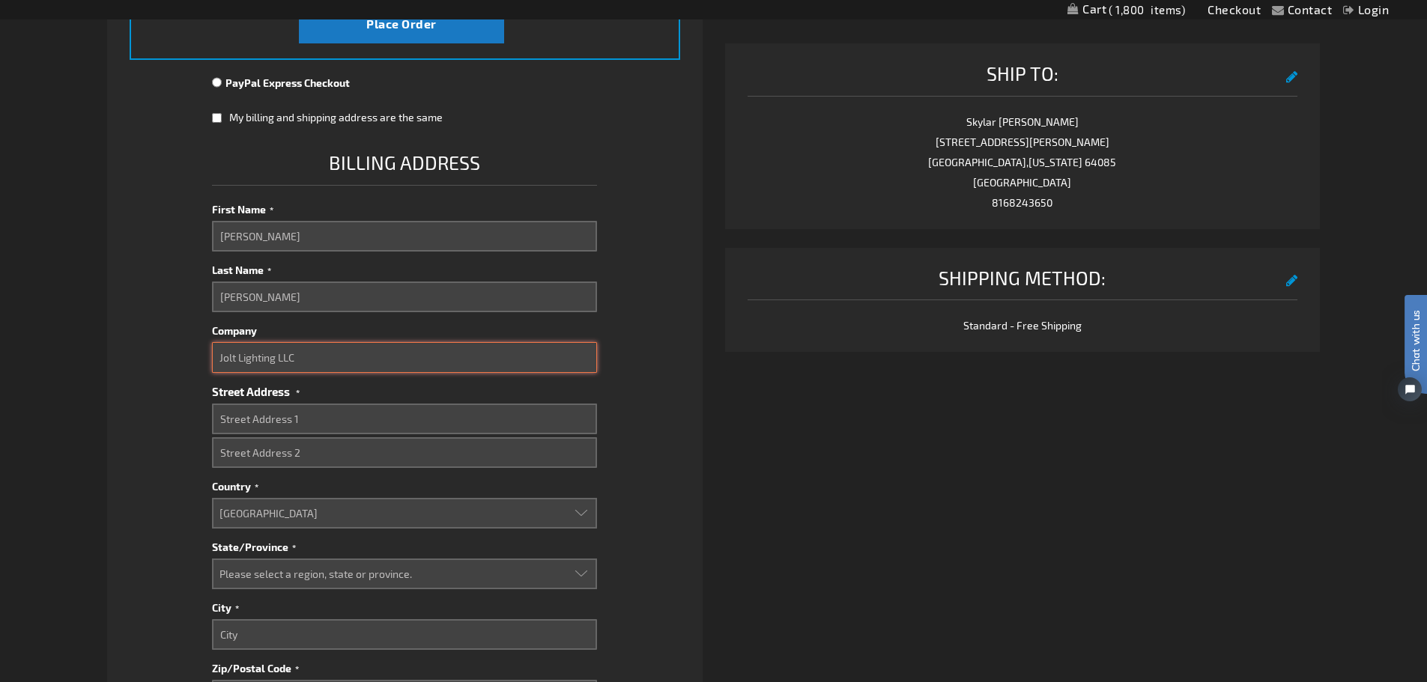
type input "Jolt Lighting LLC"
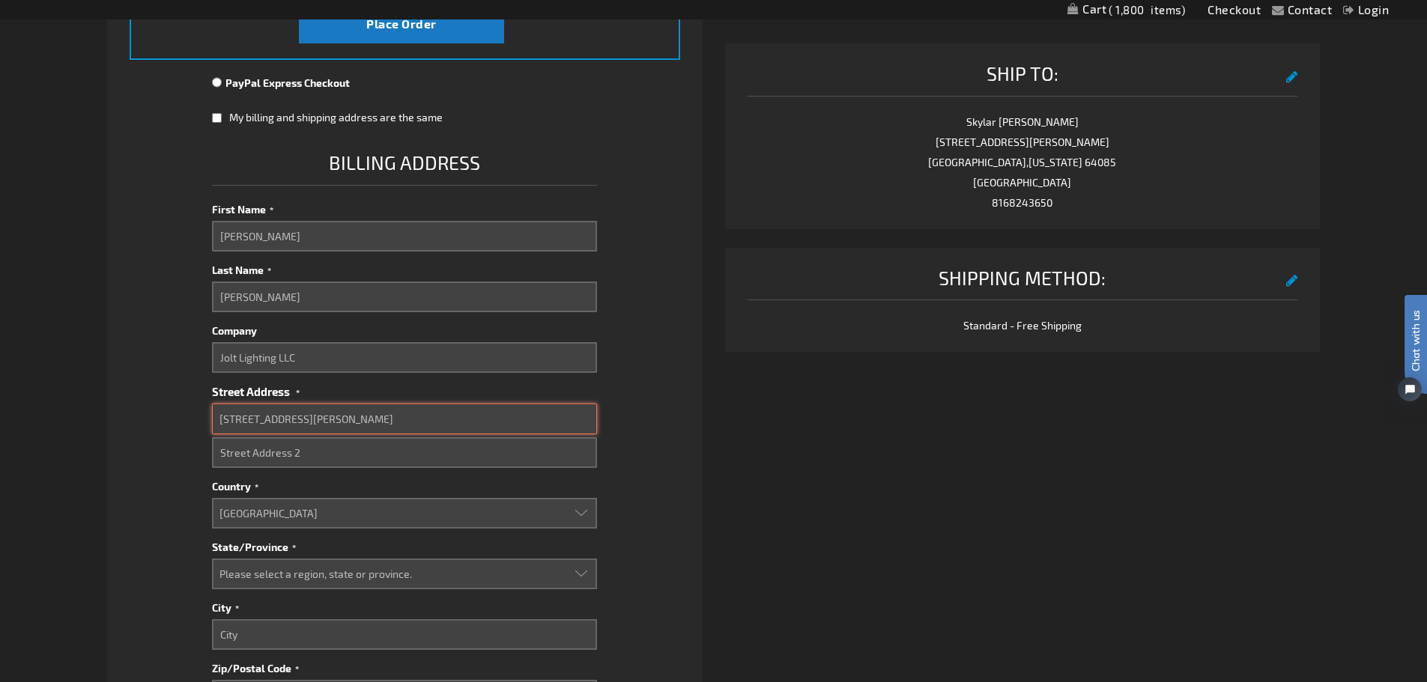
type input "320 S Whitmer St"
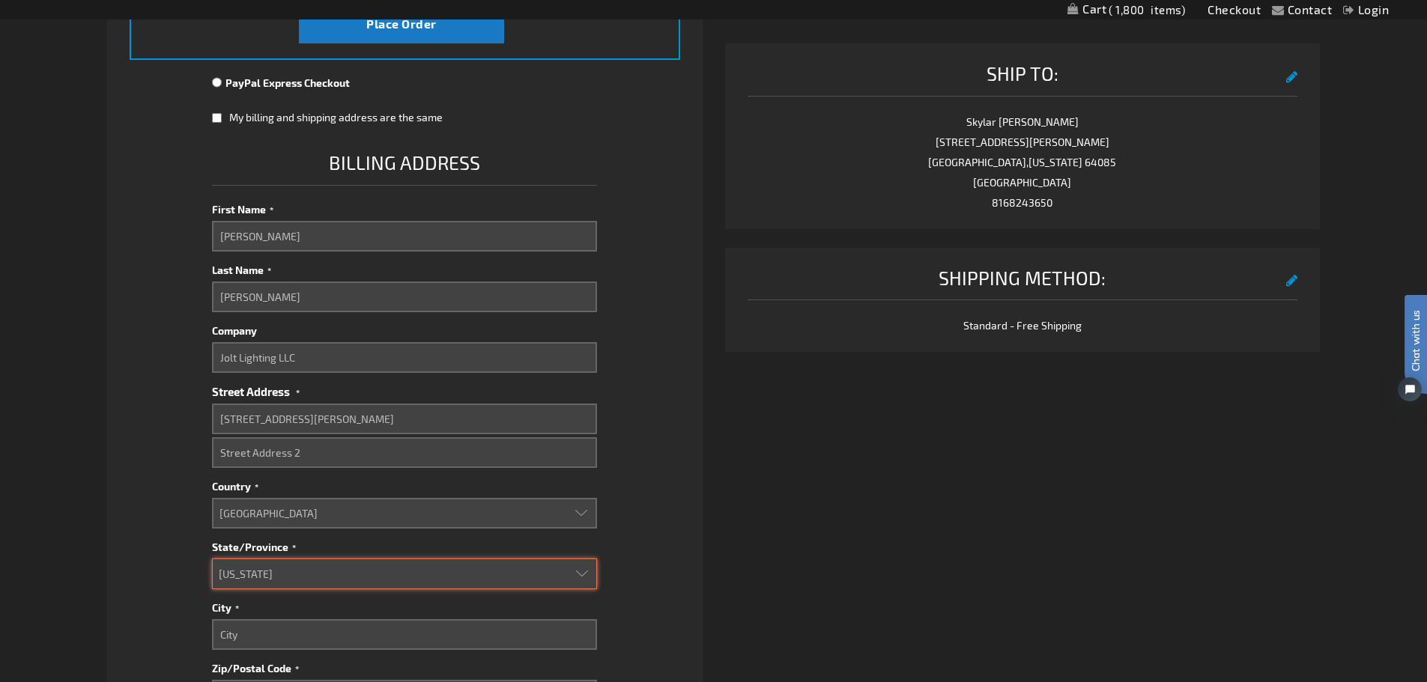
select select "36"
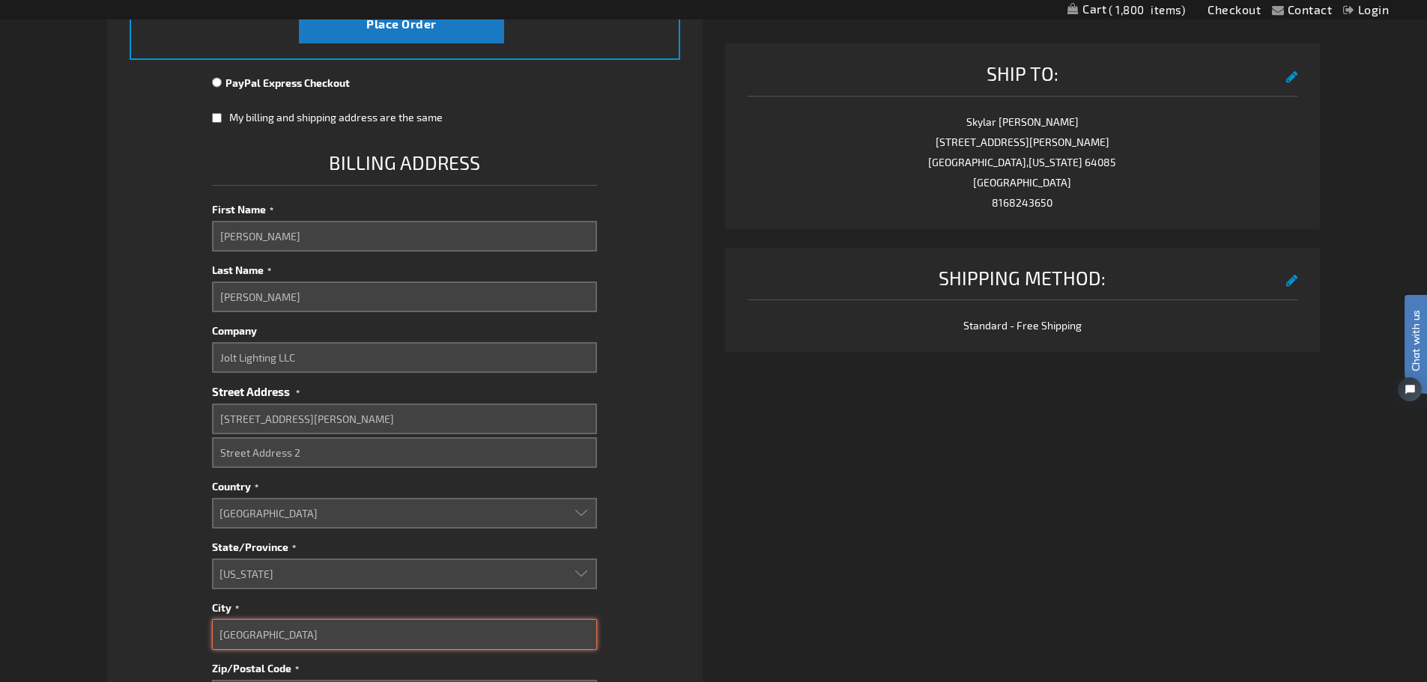
type input "Richmond"
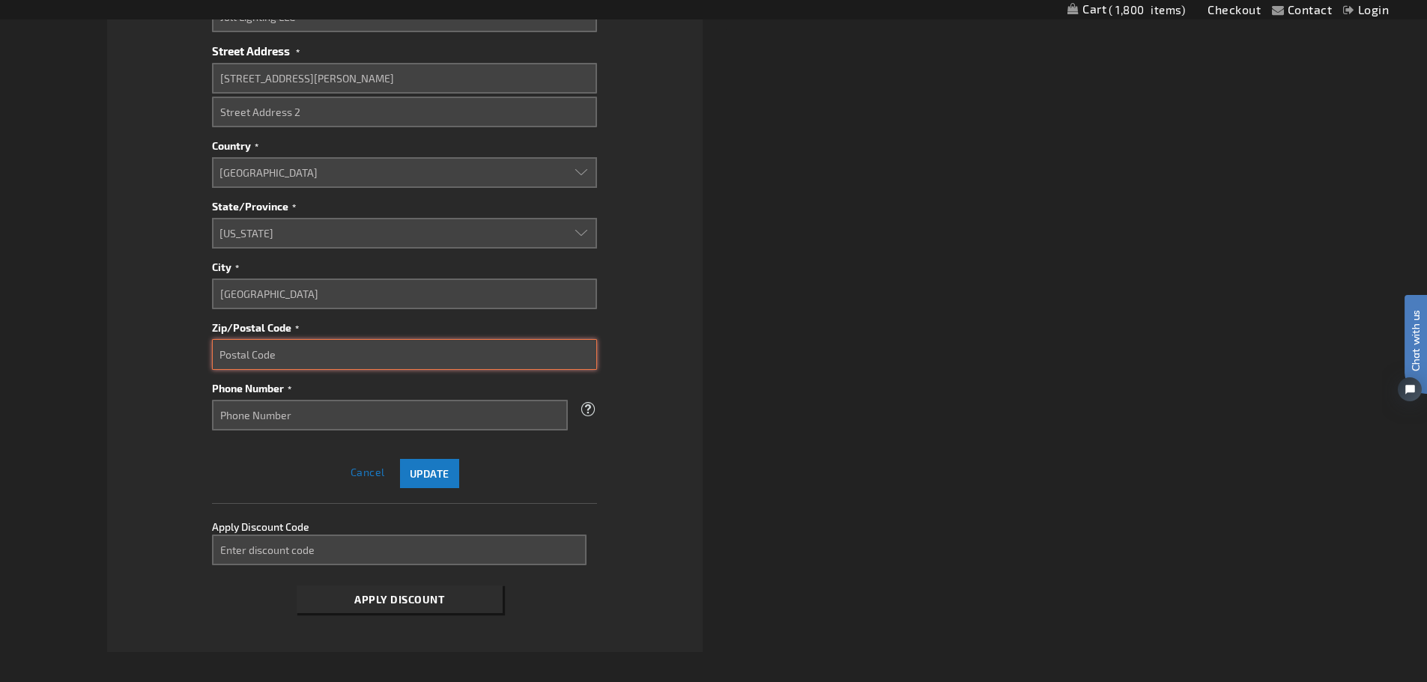
scroll to position [879, 0]
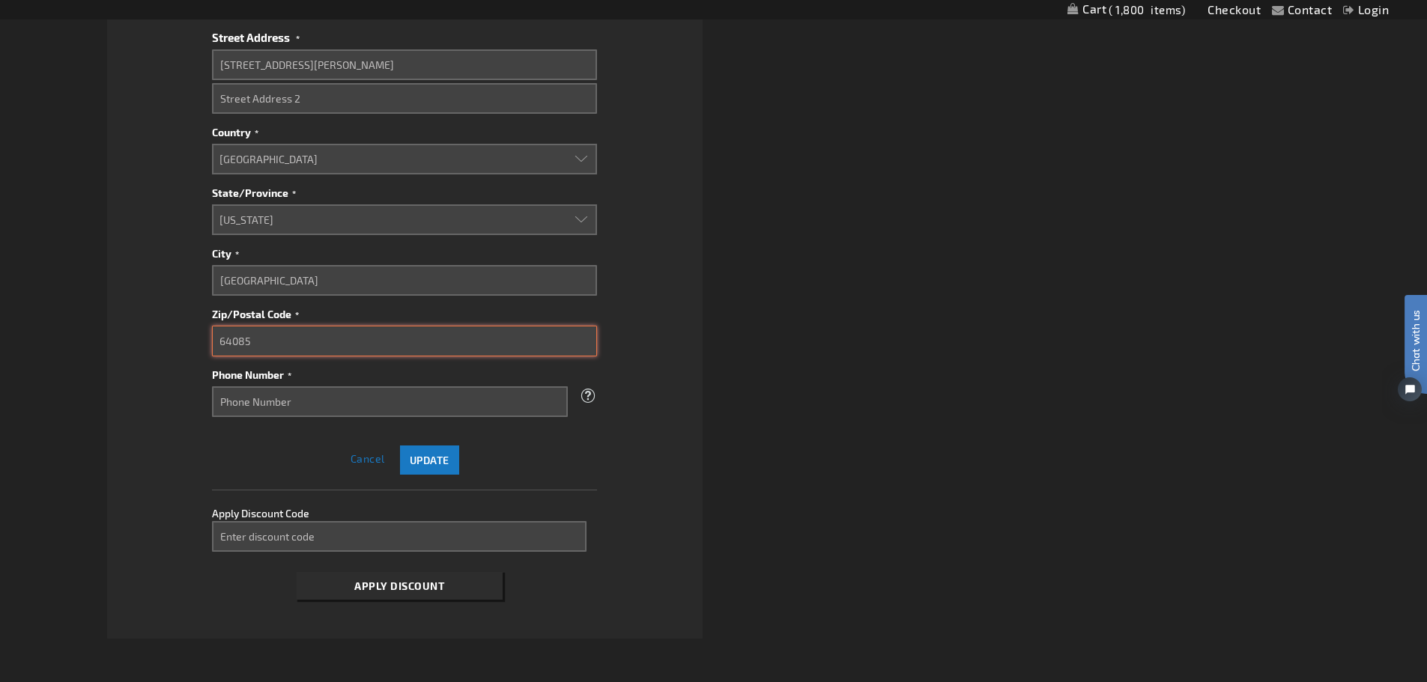
type input "64085"
click at [345, 391] on input "Phone Number" at bounding box center [390, 402] width 356 height 31
type input "8168243650"
click at [442, 466] on span "Update" at bounding box center [430, 460] width 40 height 13
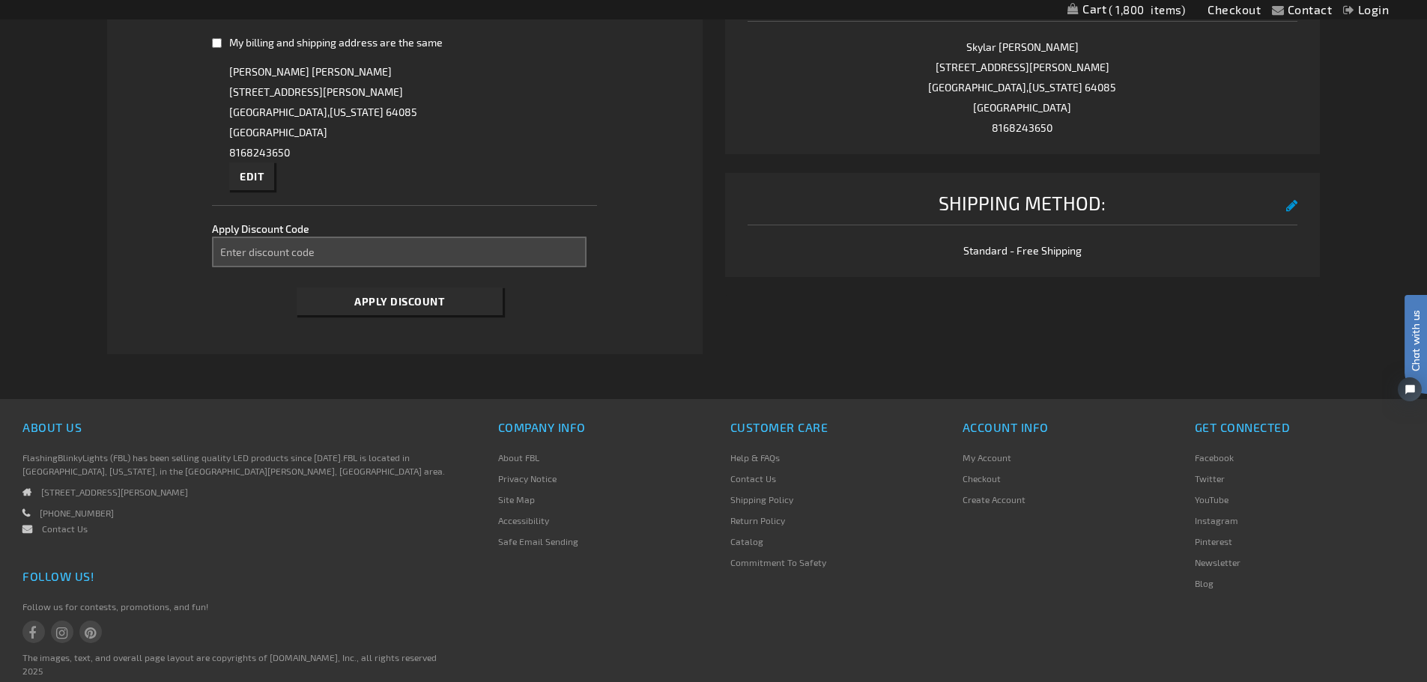
scroll to position [0, 0]
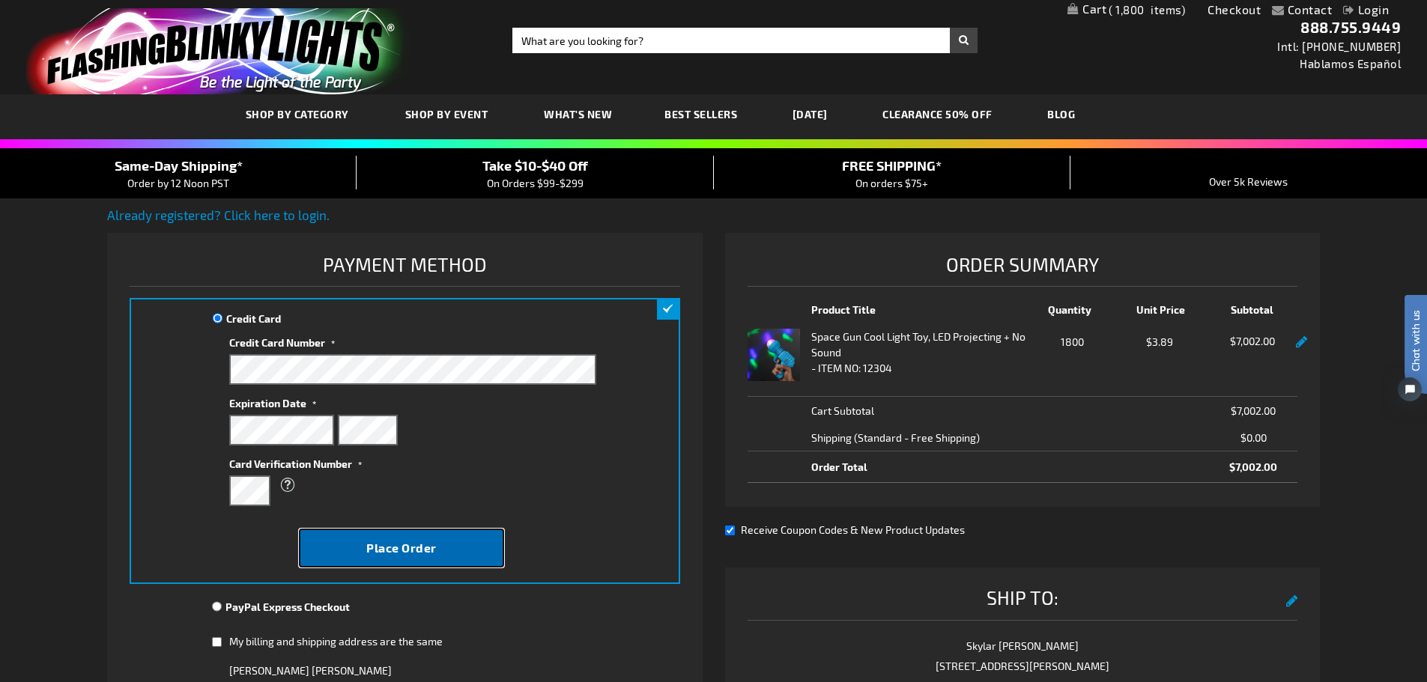
click at [412, 547] on span "Place Order" at bounding box center [401, 548] width 70 height 14
